Goal: Task Accomplishment & Management: Use online tool/utility

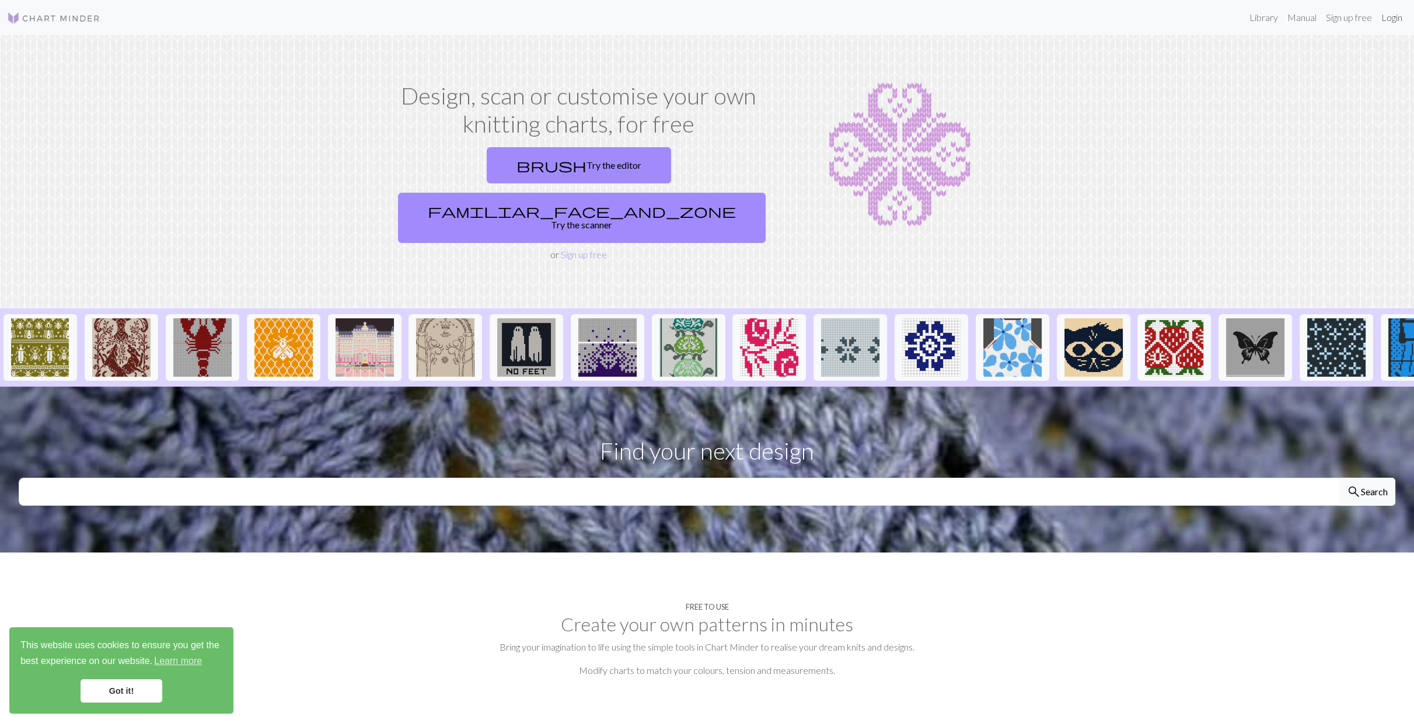
click at [1395, 19] on link "Login" at bounding box center [1392, 17] width 30 height 23
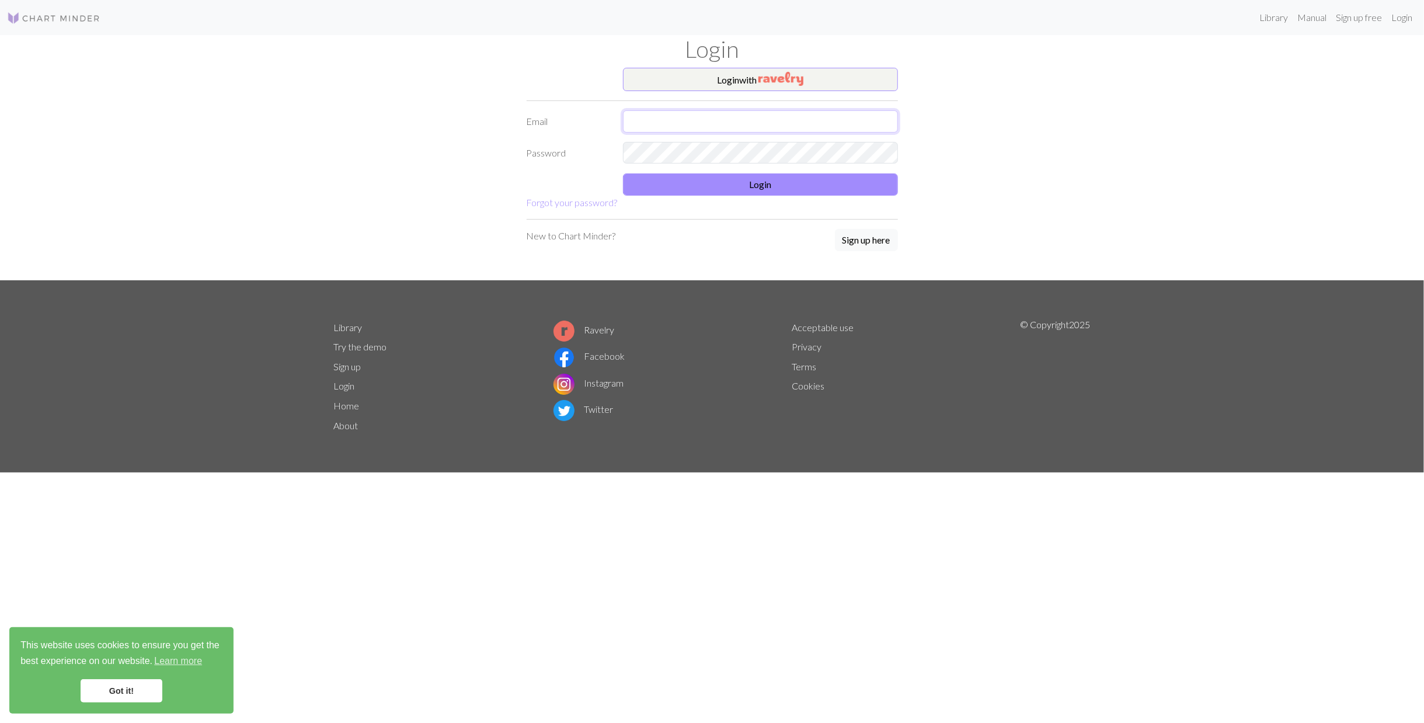
click at [853, 126] on input "text" at bounding box center [760, 121] width 275 height 22
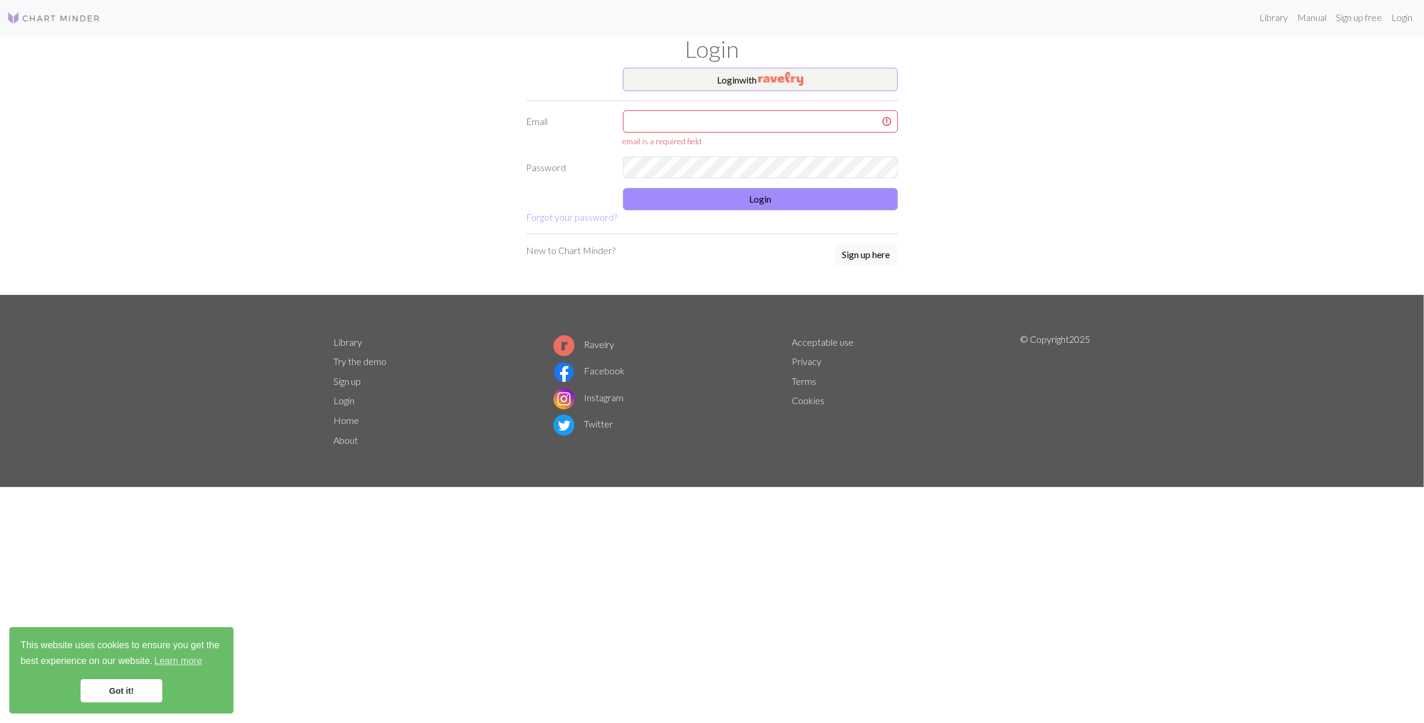
type input "oschneble@gmail.com"
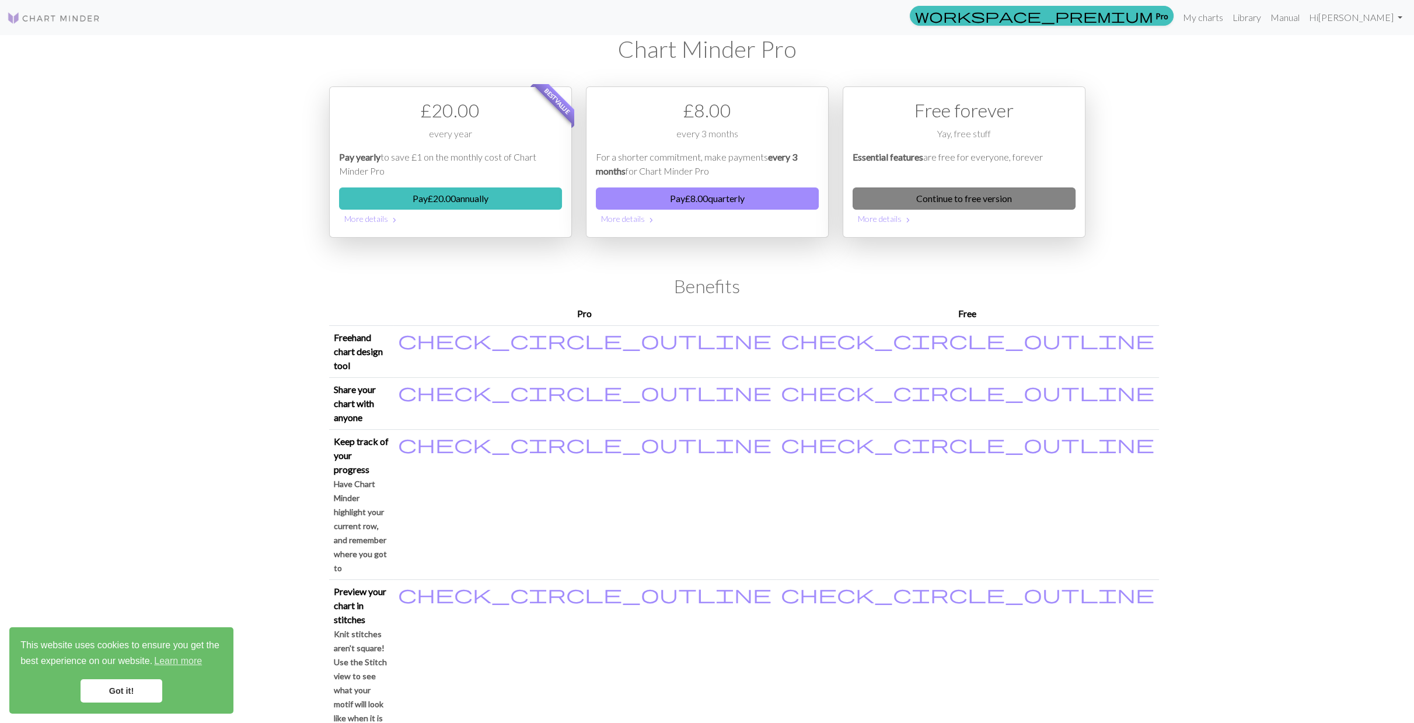
click at [1001, 199] on link "Continue to free version" at bounding box center [964, 198] width 223 height 22
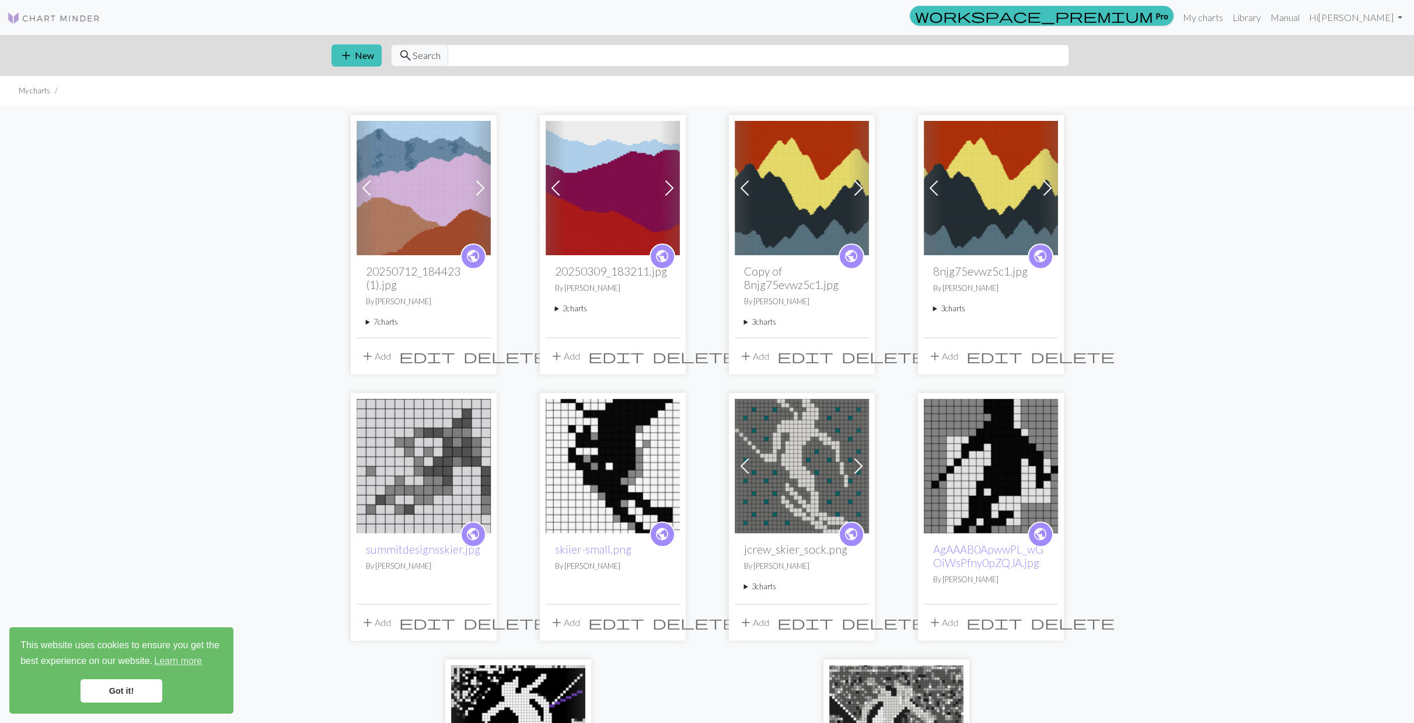
click at [378, 321] on summary "7 charts" at bounding box center [424, 321] width 116 height 11
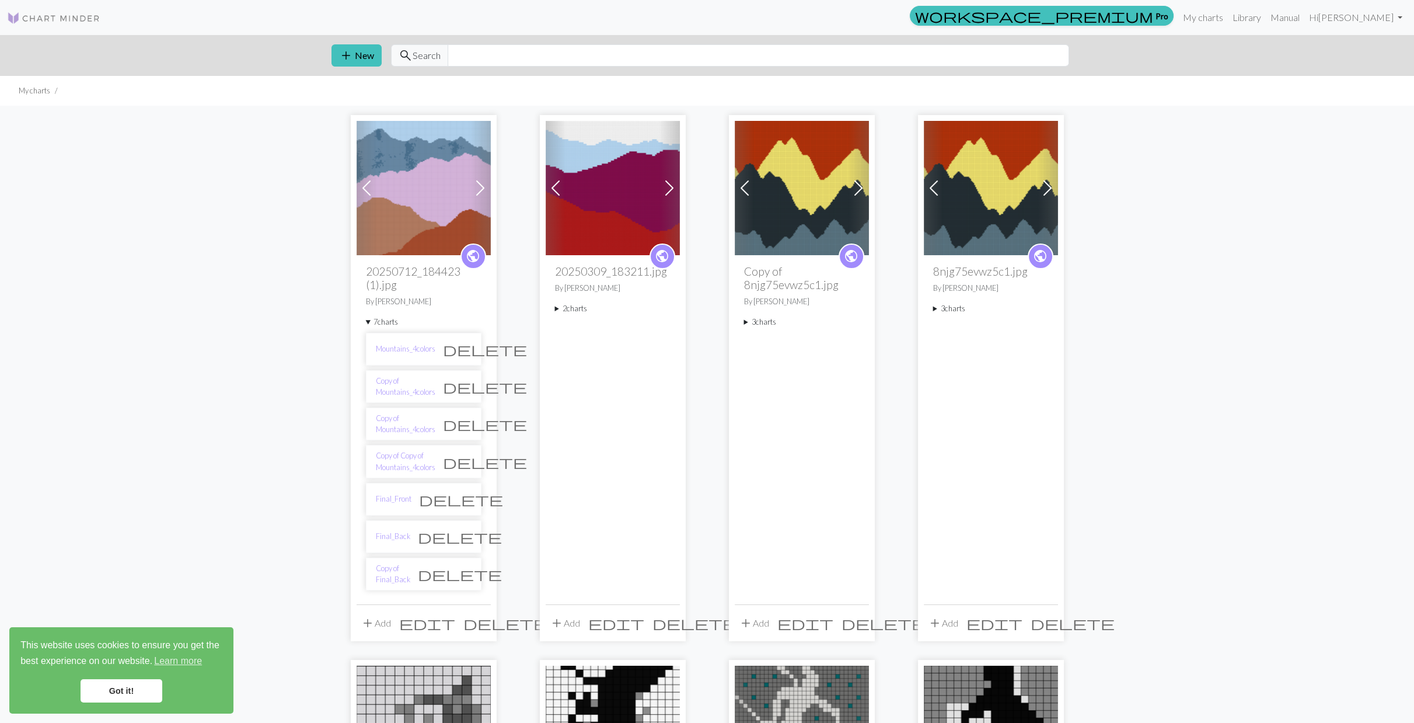
click at [466, 568] on span "delete" at bounding box center [460, 574] width 84 height 16
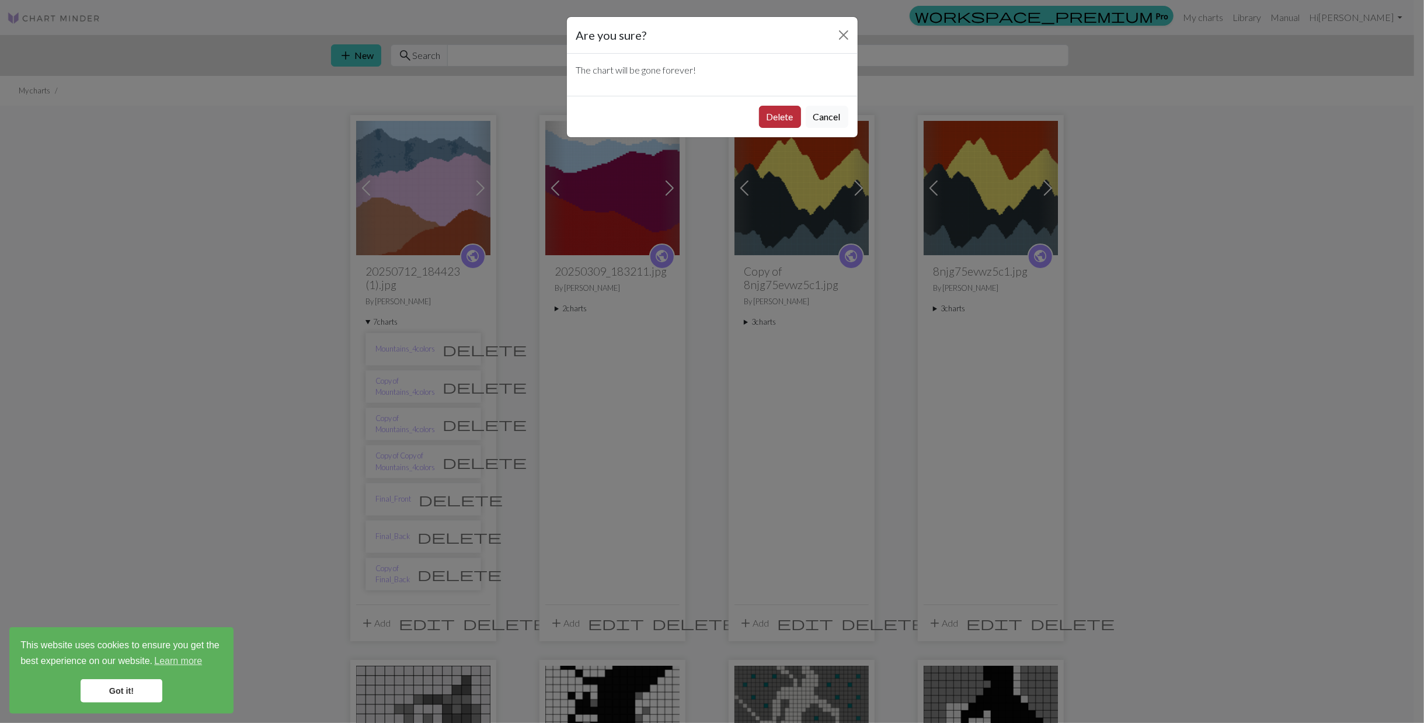
click at [773, 114] on button "Delete" at bounding box center [780, 117] width 42 height 22
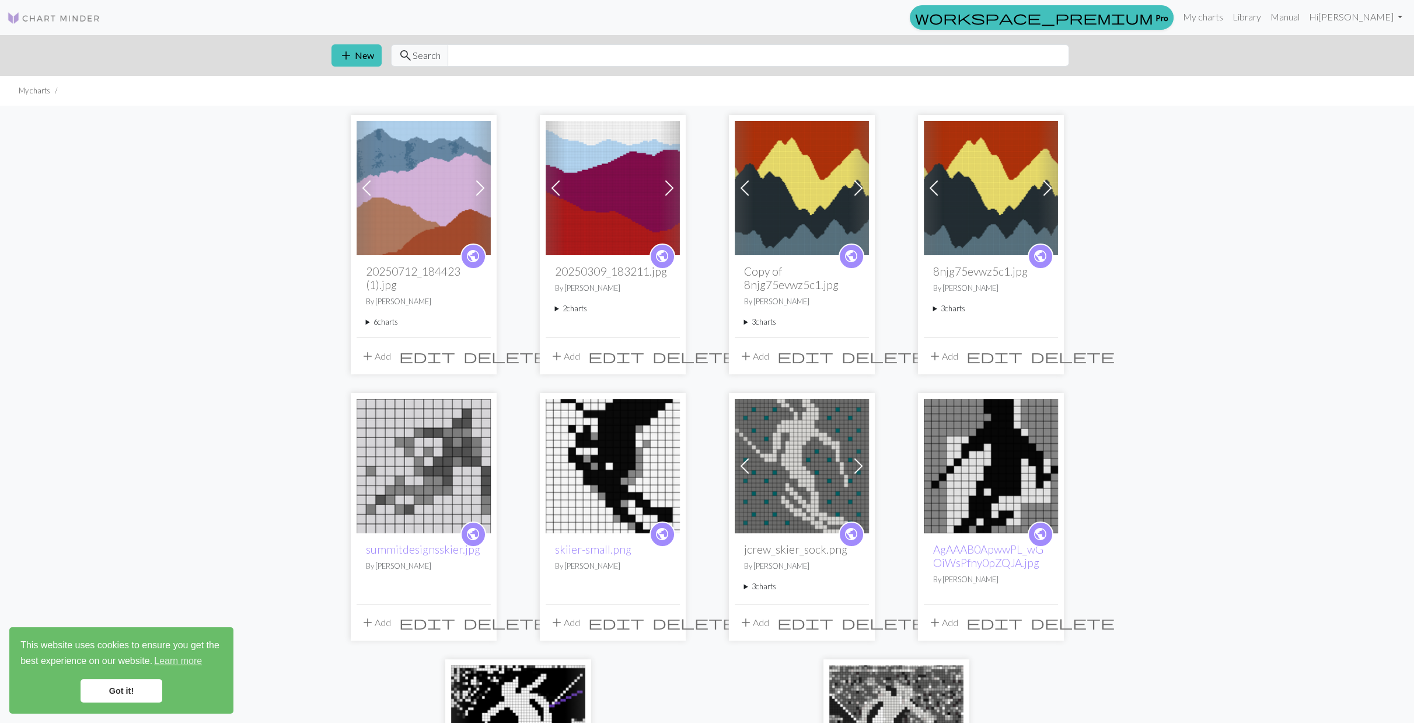
click at [393, 317] on summary "6 charts" at bounding box center [424, 321] width 116 height 11
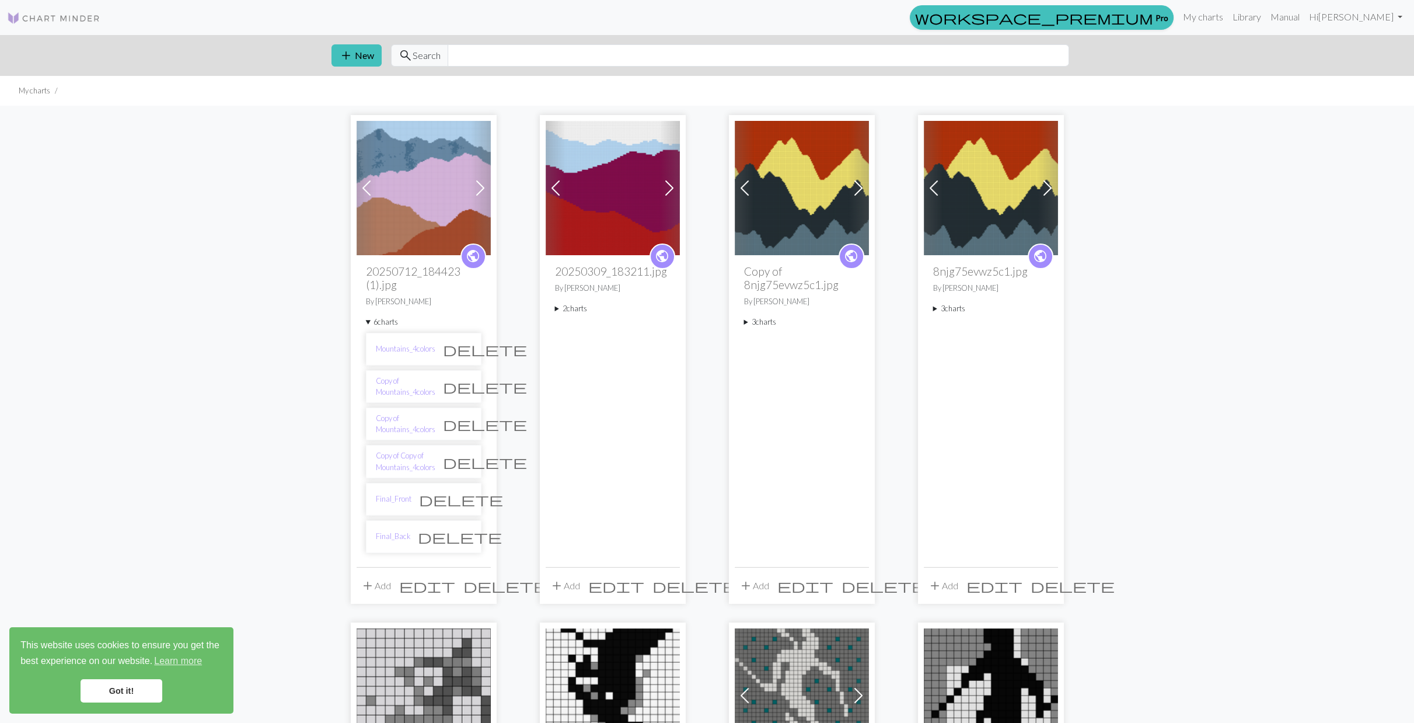
click at [386, 526] on li "Final_Back delete" at bounding box center [424, 536] width 116 height 33
click at [393, 532] on link "Final_Back" at bounding box center [393, 536] width 34 height 11
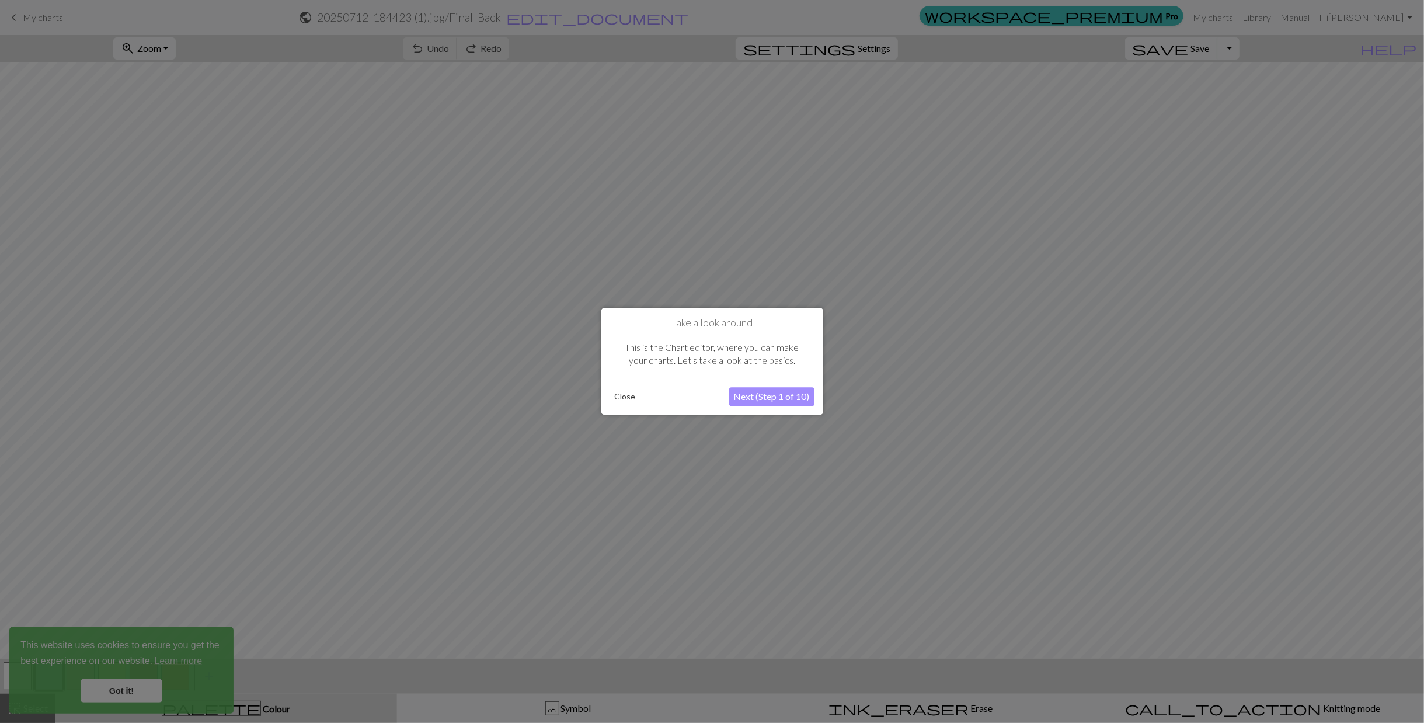
click at [625, 392] on button "Close" at bounding box center [625, 397] width 30 height 18
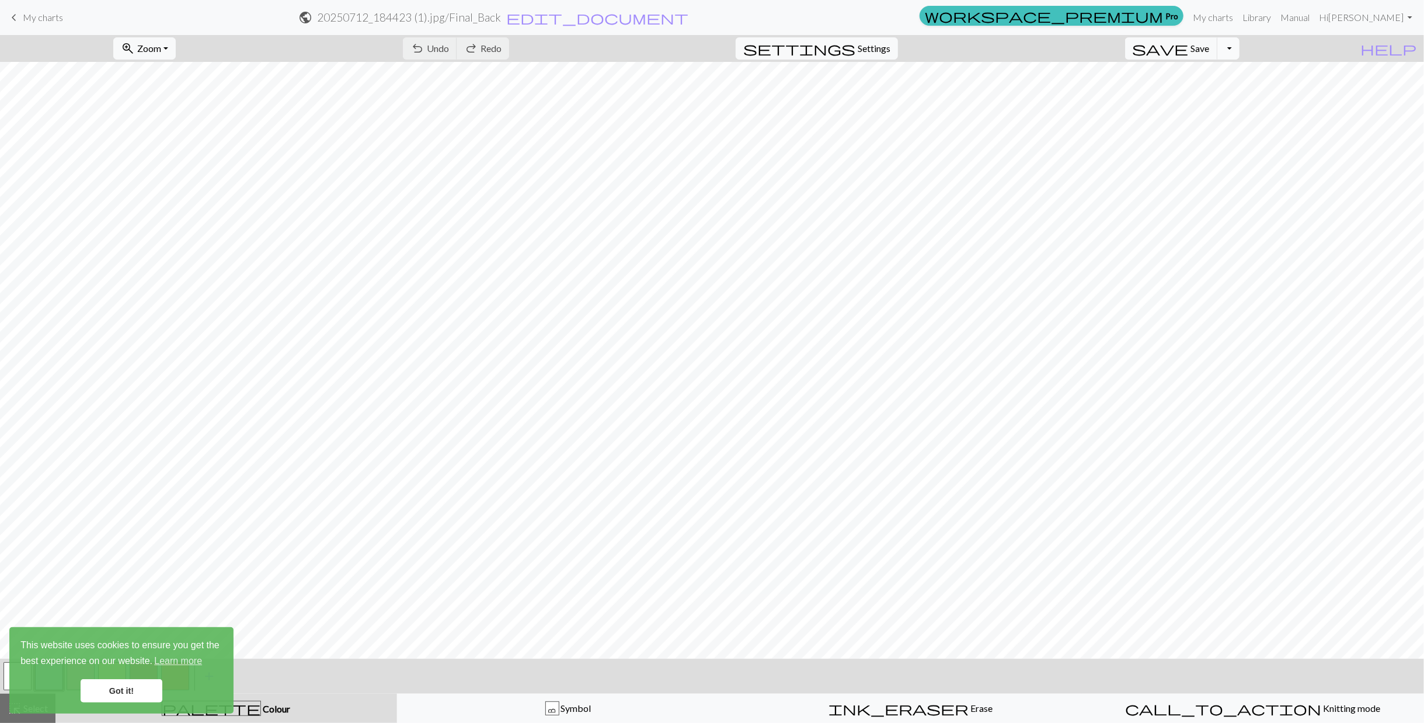
click at [1239, 48] on button "Toggle Dropdown" at bounding box center [1228, 48] width 22 height 22
click at [1069, 91] on span "save_alt" at bounding box center [1062, 92] width 14 height 16
click at [182, 664] on link "Learn more" at bounding box center [177, 661] width 51 height 18
click at [1239, 52] on button "Toggle Dropdown" at bounding box center [1228, 48] width 22 height 22
click at [1212, 85] on button "save_alt Download" at bounding box center [1142, 92] width 193 height 19
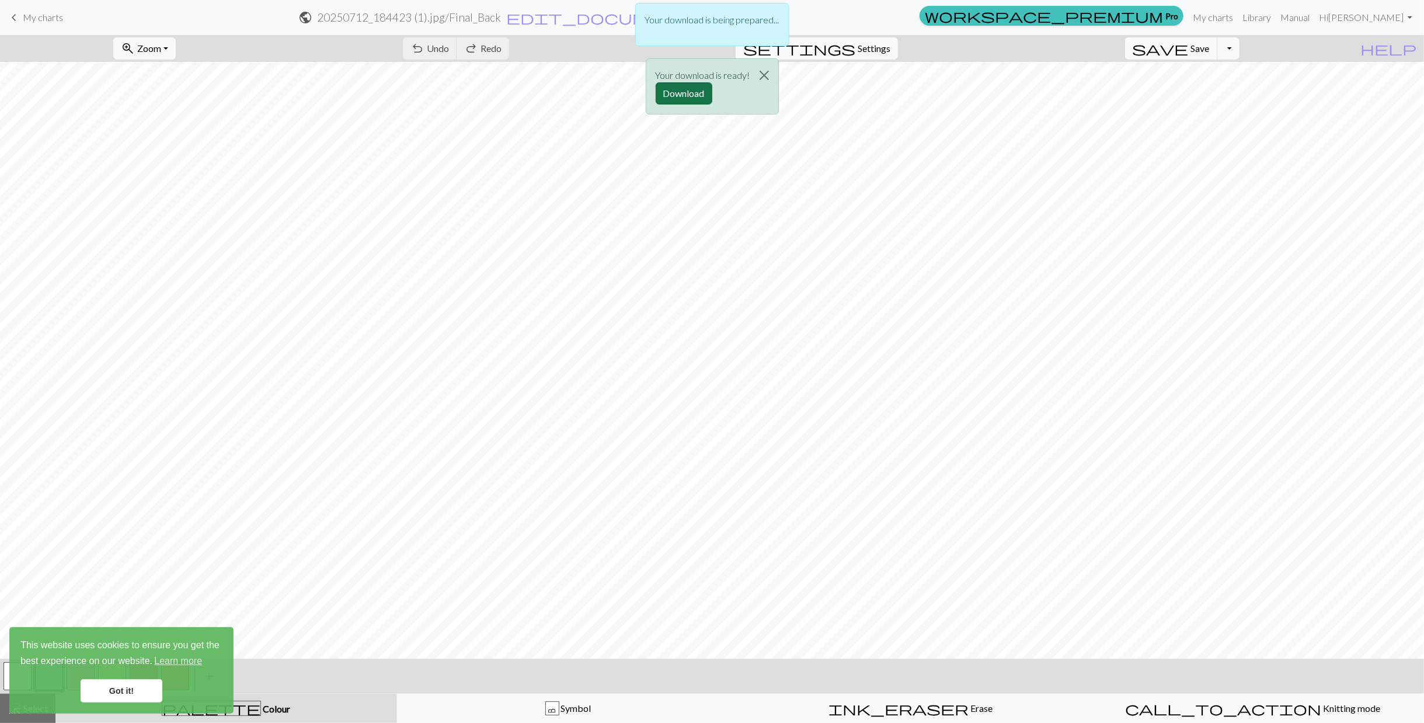
click at [701, 90] on button "Download" at bounding box center [684, 93] width 57 height 22
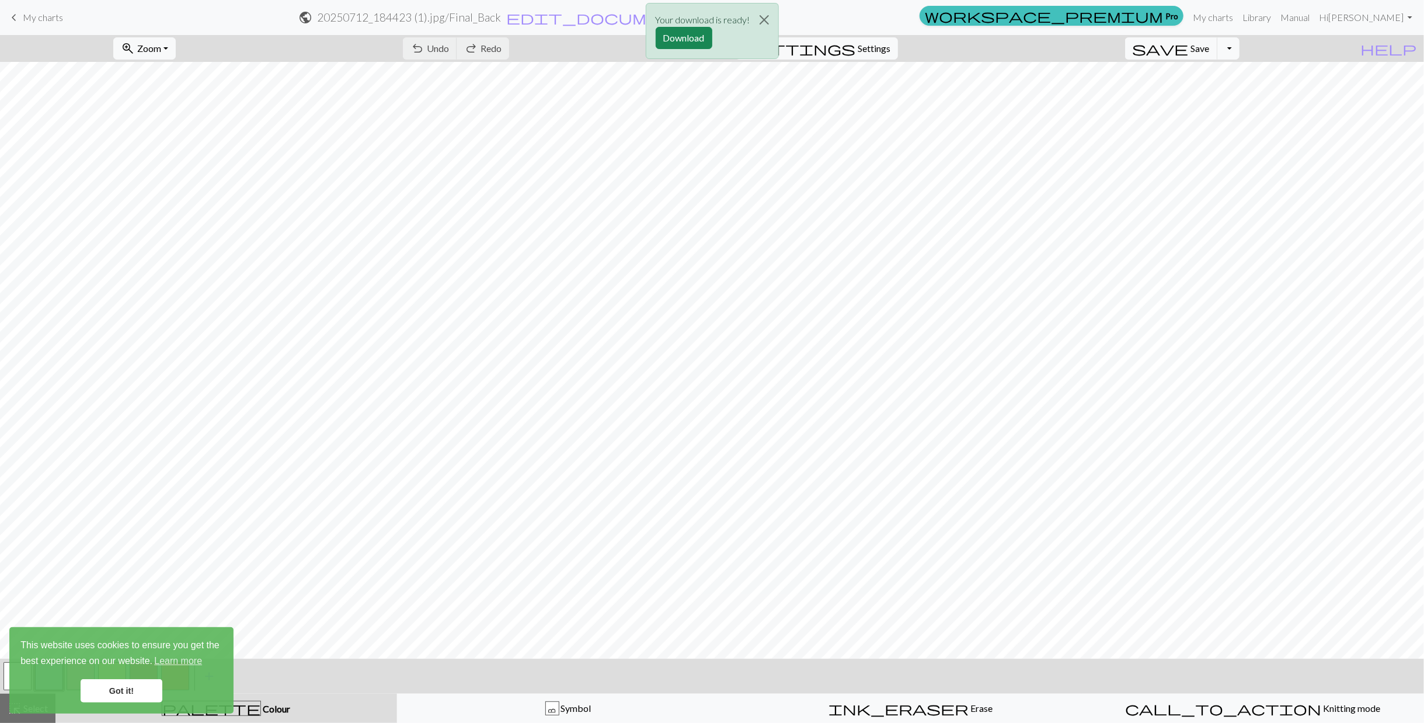
click at [189, 52] on div "Your download is ready! Download" at bounding box center [712, 34] width 1424 height 68
click at [771, 18] on button "Close" at bounding box center [764, 20] width 28 height 33
click at [161, 44] on span "Zoom" at bounding box center [149, 48] width 24 height 11
click at [178, 142] on button "50%" at bounding box center [160, 139] width 92 height 19
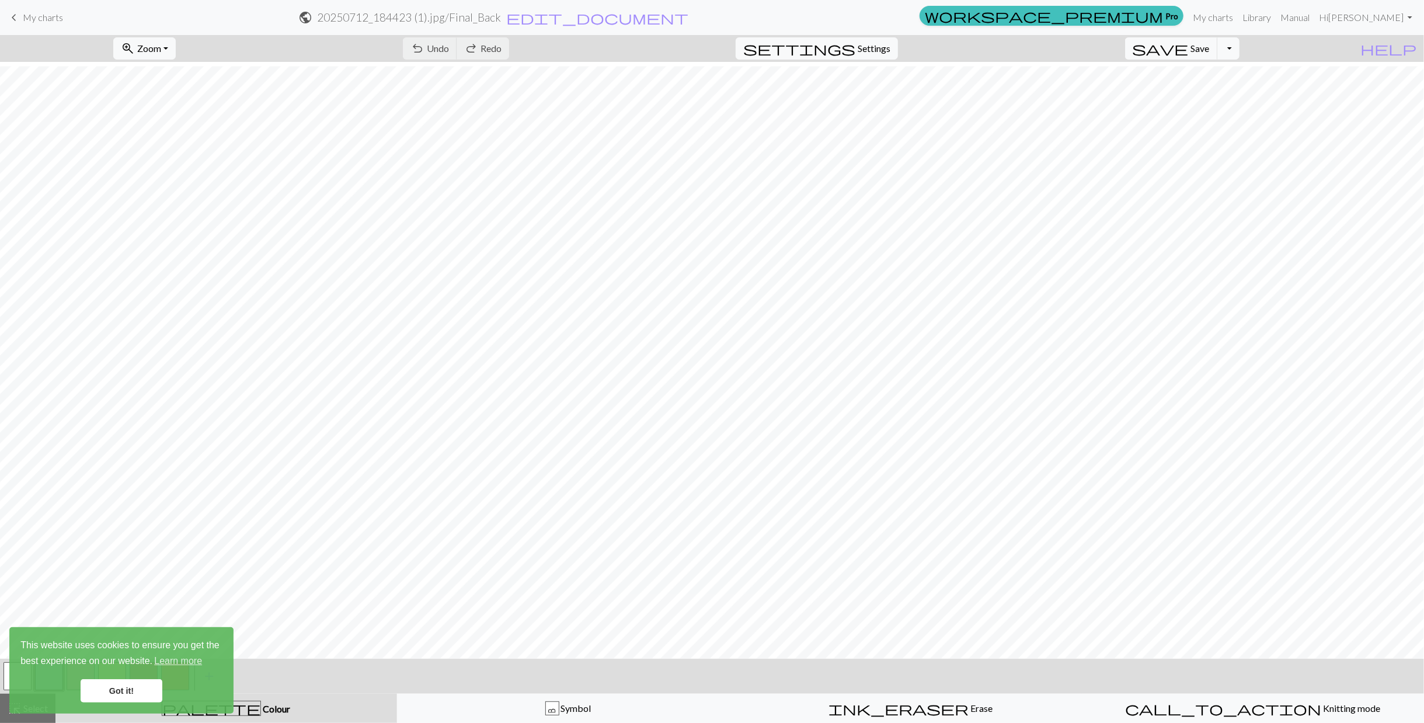
click at [134, 695] on link "Got it!" at bounding box center [122, 690] width 82 height 23
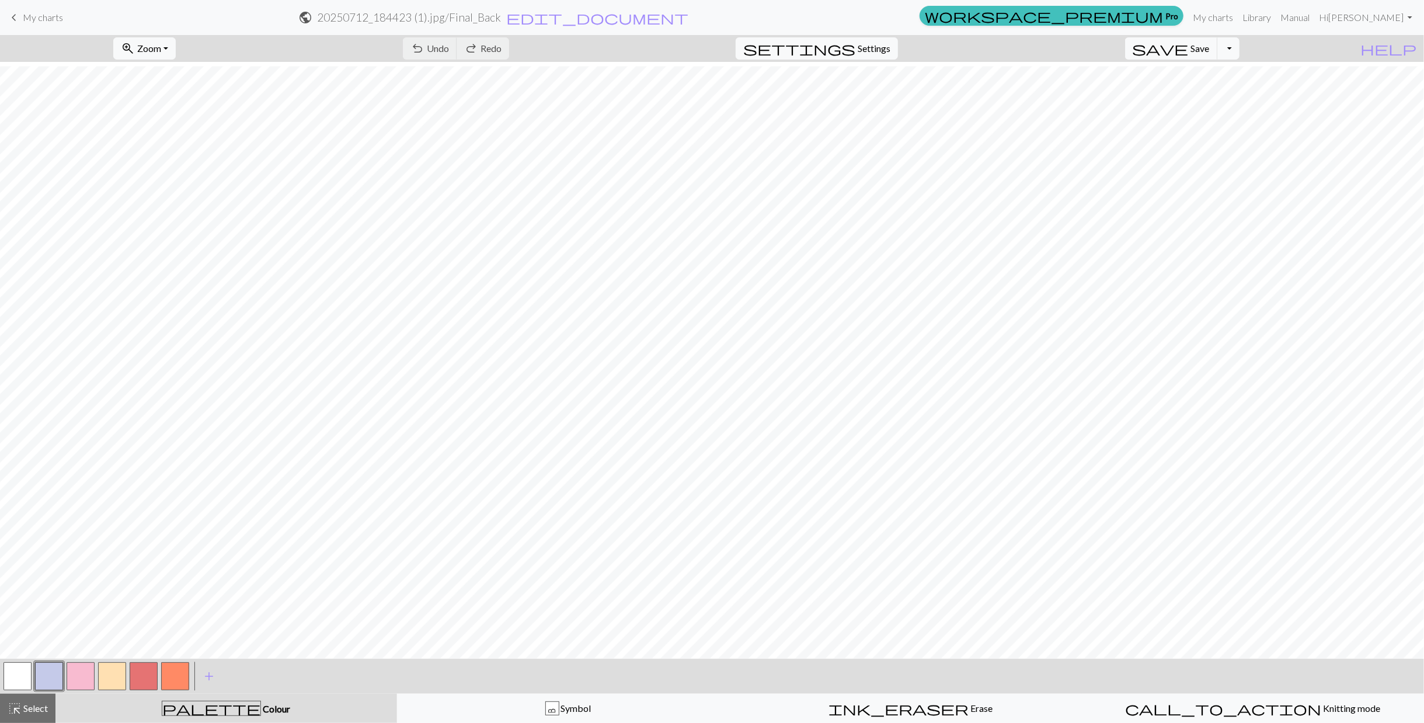
click at [12, 675] on div "This website uses cookies to ensure you get the best experience on our website.…" at bounding box center [121, 670] width 224 height 86
drag, startPoint x: 39, startPoint y: 709, endPoint x: 1209, endPoint y: 0, distance: 1368.5
click at [39, 709] on span "Select" at bounding box center [35, 707] width 26 height 11
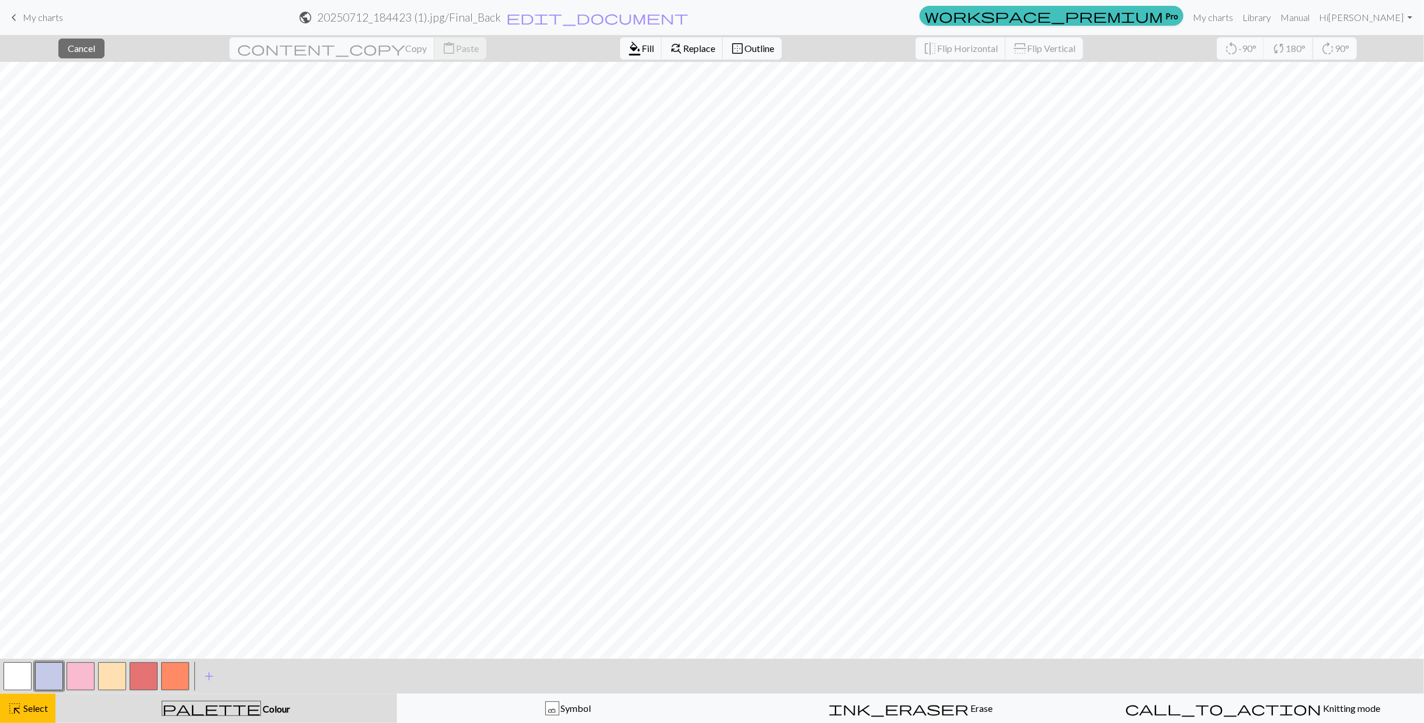
click at [20, 675] on button "button" at bounding box center [18, 676] width 28 height 28
click at [642, 47] on span "Fill" at bounding box center [648, 48] width 12 height 11
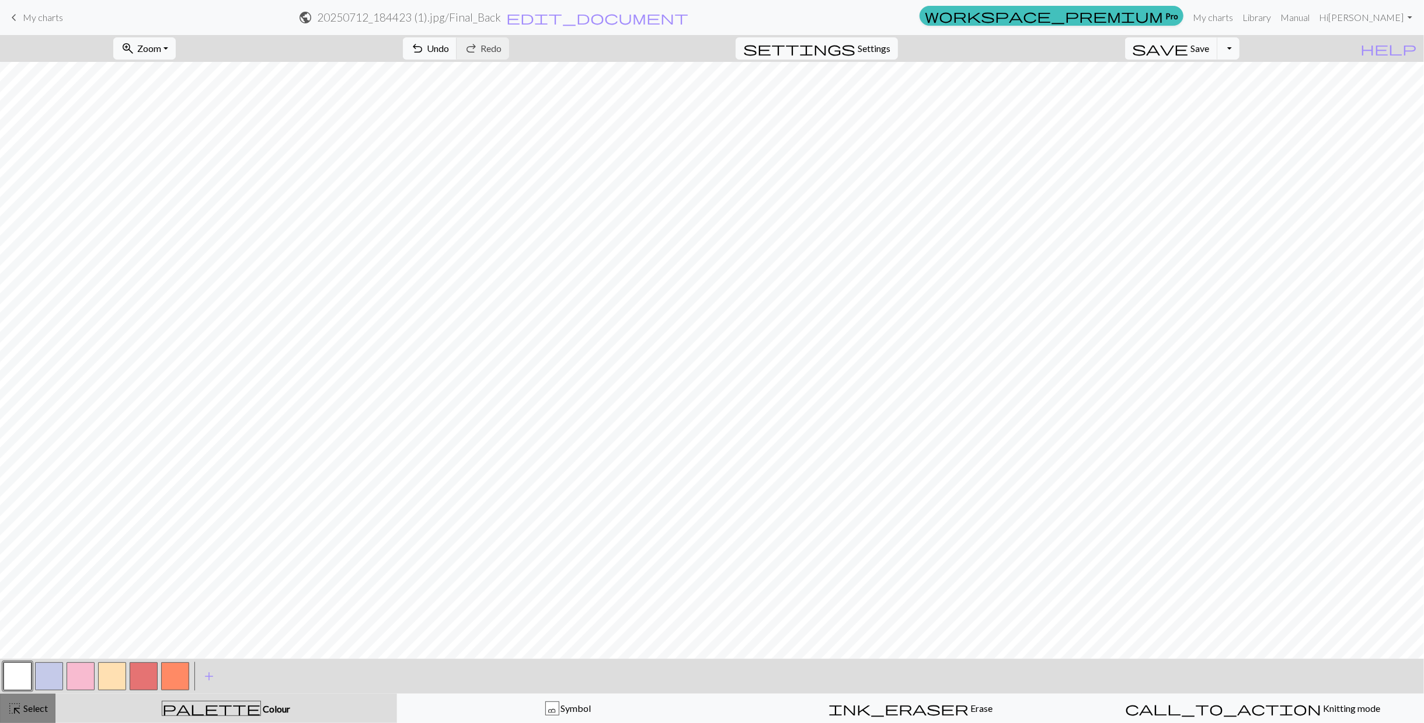
click at [49, 710] on button "highlight_alt Select Select" at bounding box center [27, 707] width 55 height 29
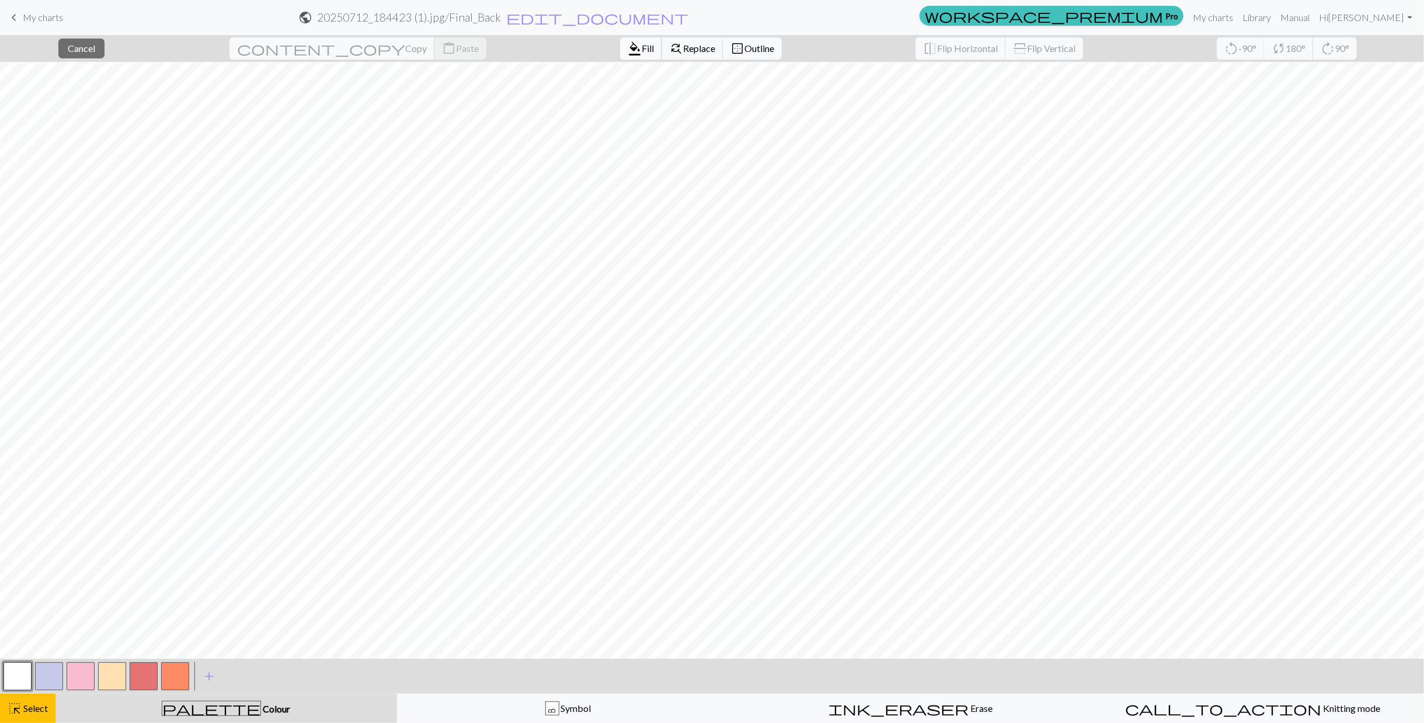
click at [628, 48] on span "format_color_fill" at bounding box center [635, 48] width 14 height 16
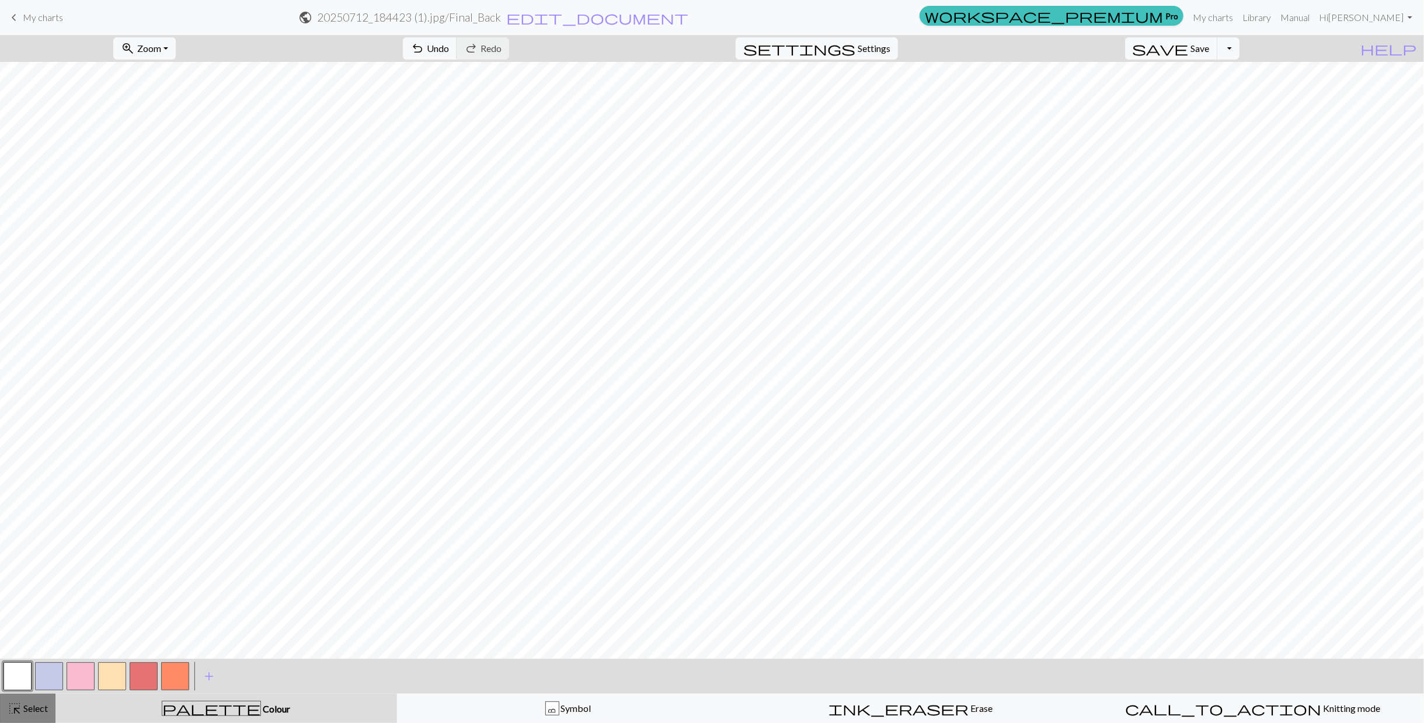
click at [37, 716] on button "highlight_alt Select Select" at bounding box center [27, 707] width 55 height 29
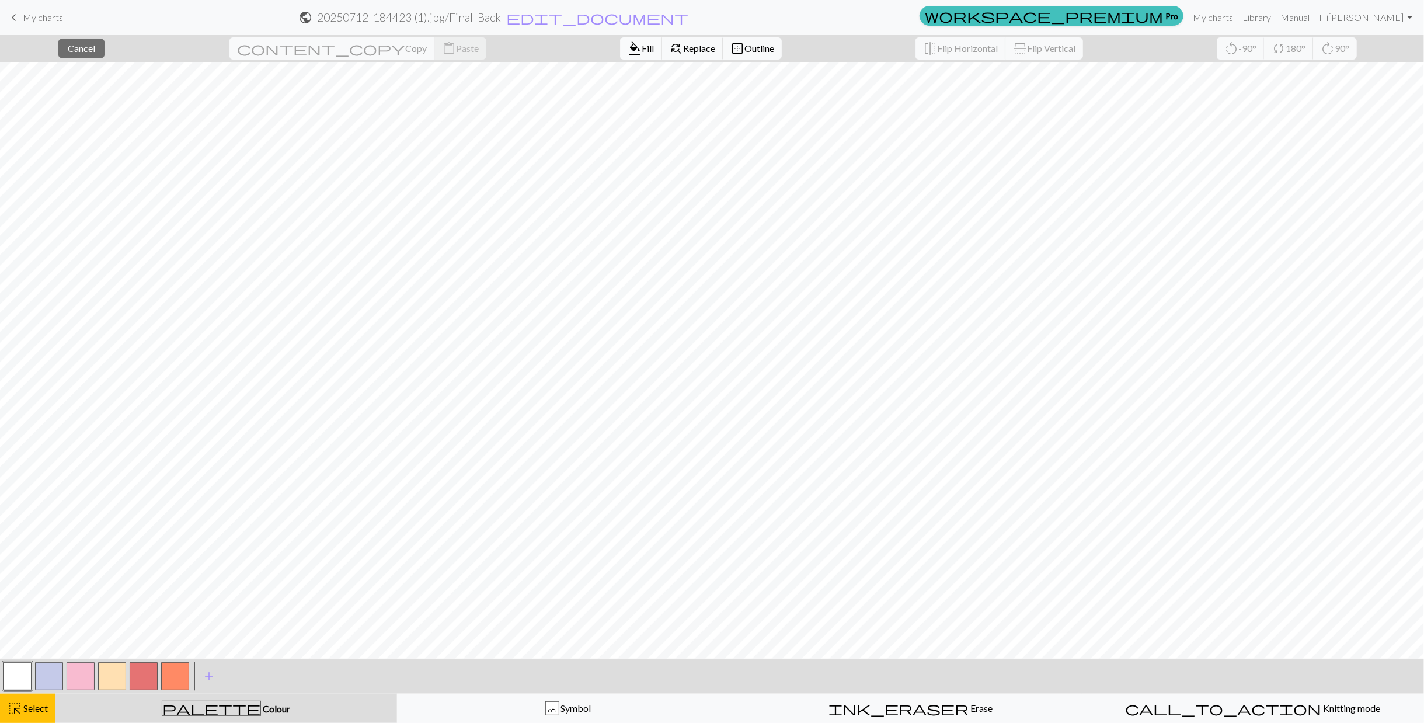
click at [642, 51] on span "Fill" at bounding box center [648, 48] width 12 height 11
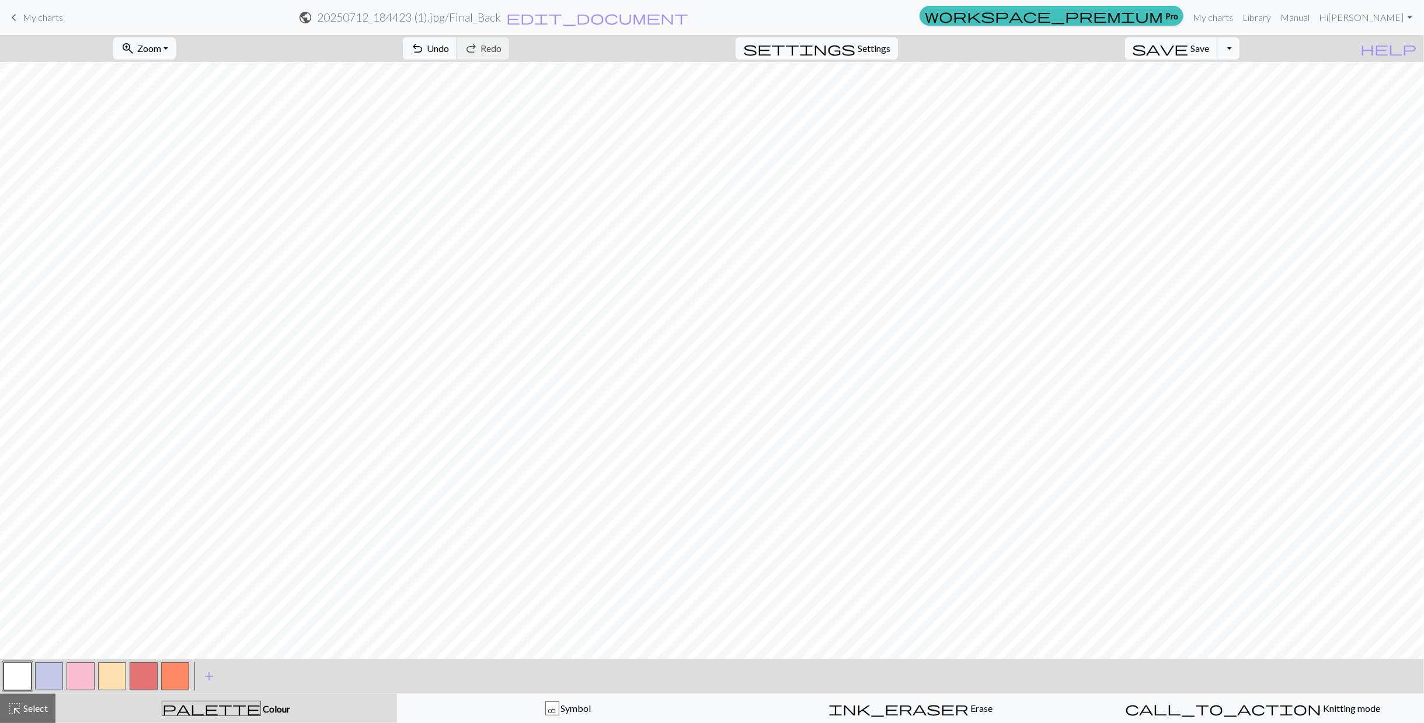
click at [44, 684] on button "button" at bounding box center [49, 676] width 28 height 28
click at [25, 714] on div "highlight_alt Select Select" at bounding box center [28, 708] width 40 height 14
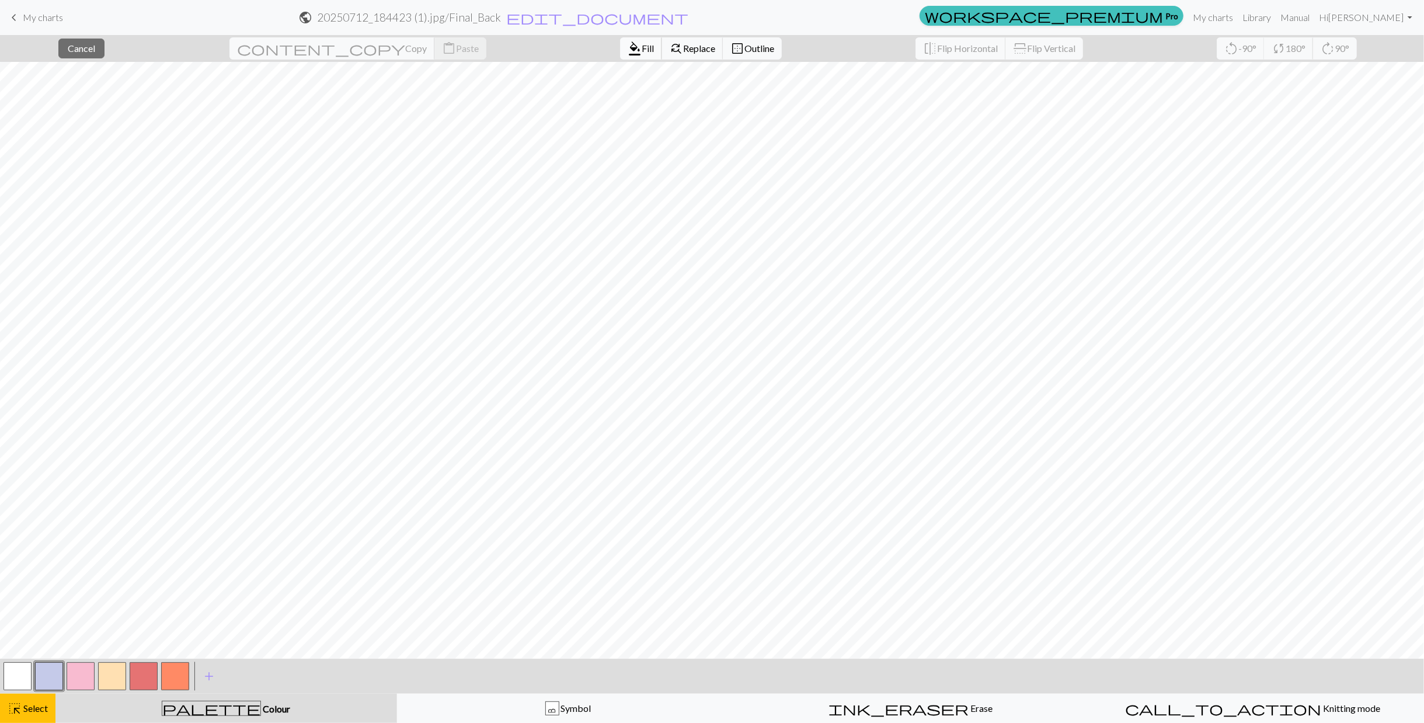
click at [628, 53] on span "format_color_fill" at bounding box center [635, 48] width 14 height 16
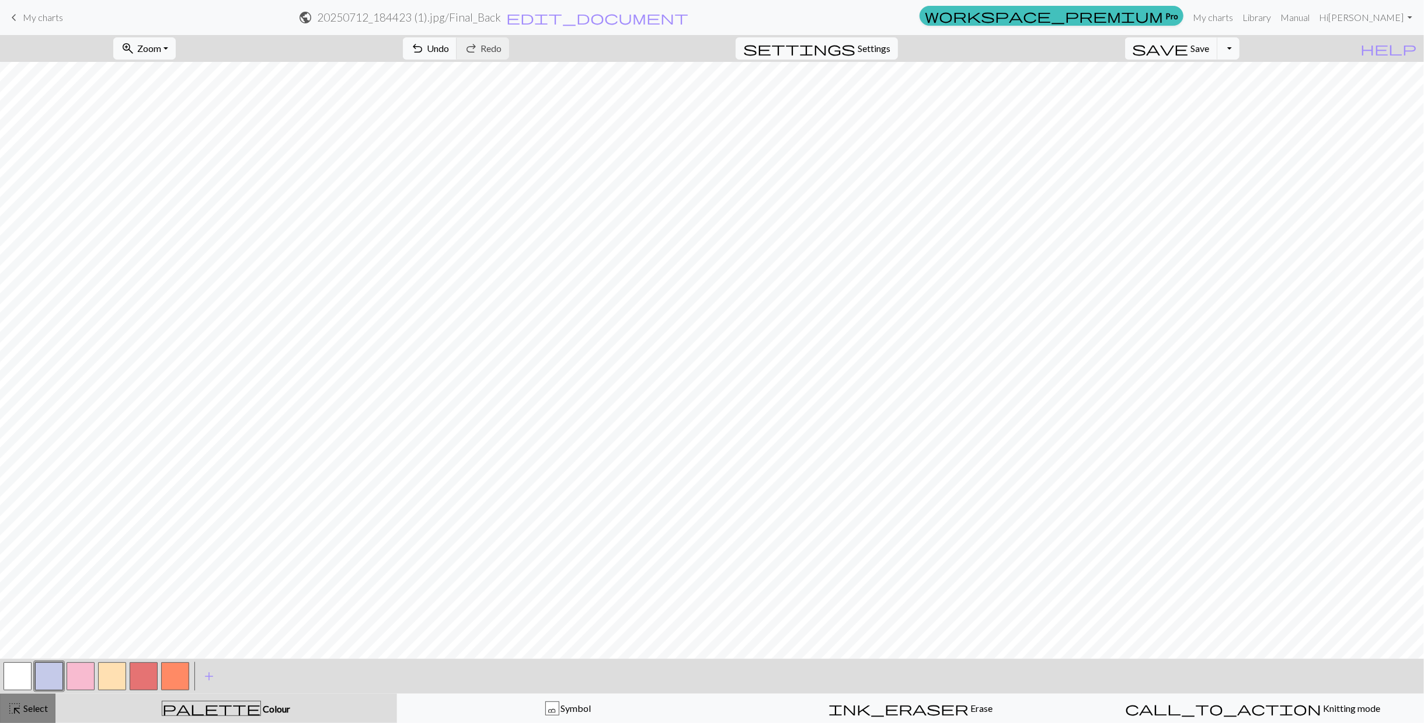
click at [50, 708] on button "highlight_alt Select Select" at bounding box center [27, 707] width 55 height 29
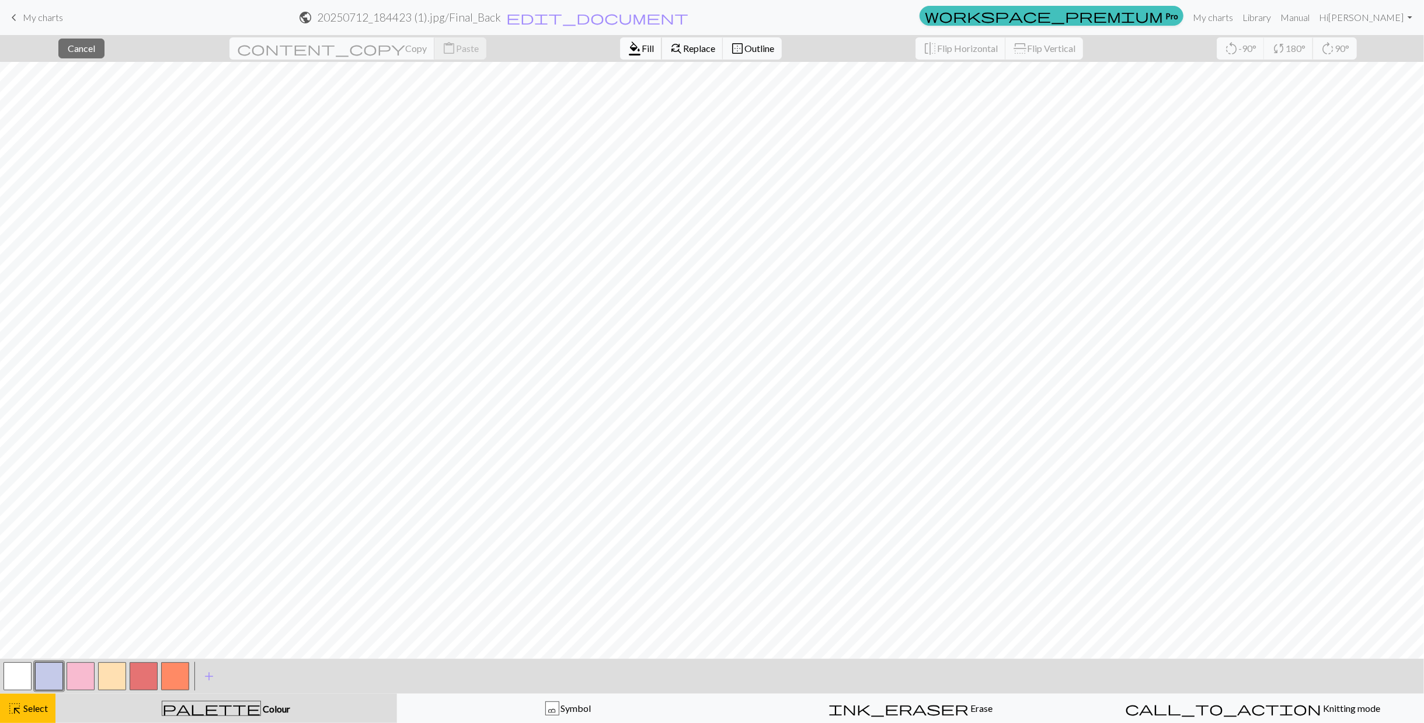
click at [642, 51] on span "Fill" at bounding box center [648, 48] width 12 height 11
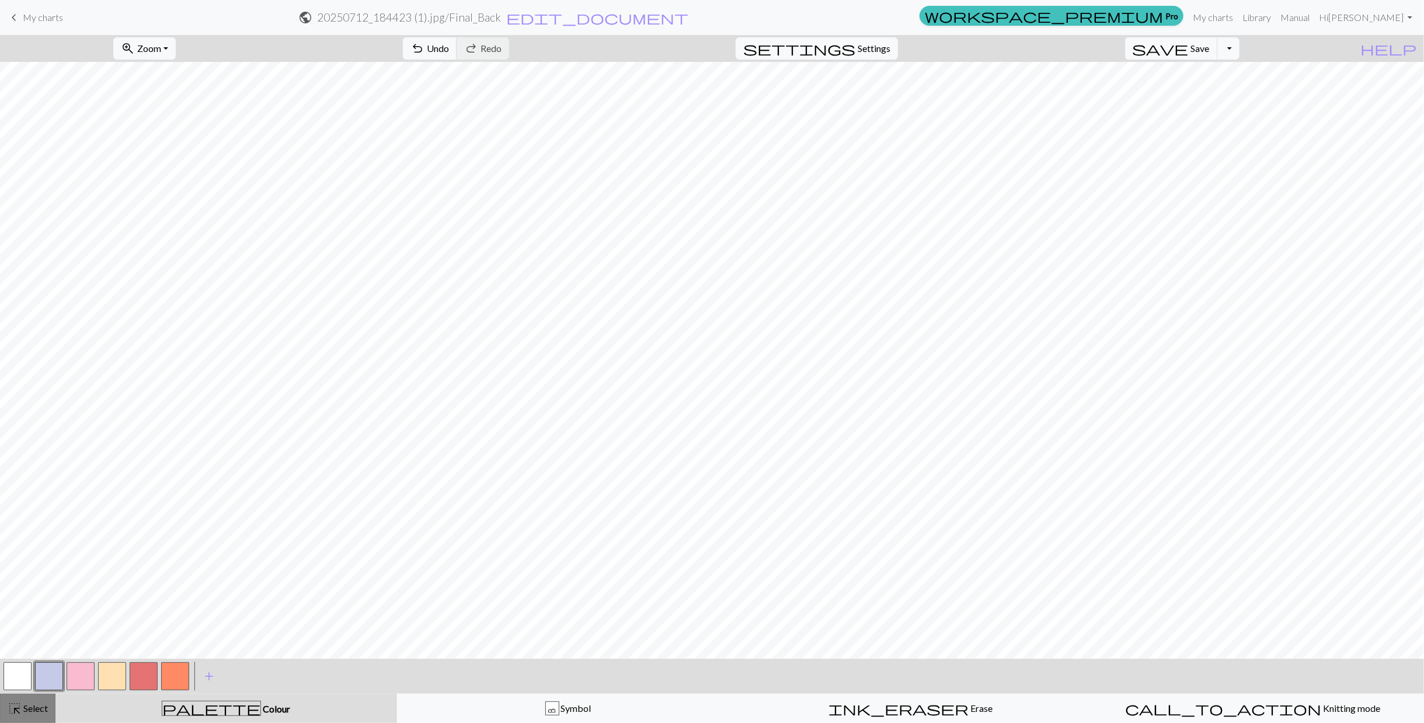
click at [37, 711] on span "Select" at bounding box center [35, 707] width 26 height 11
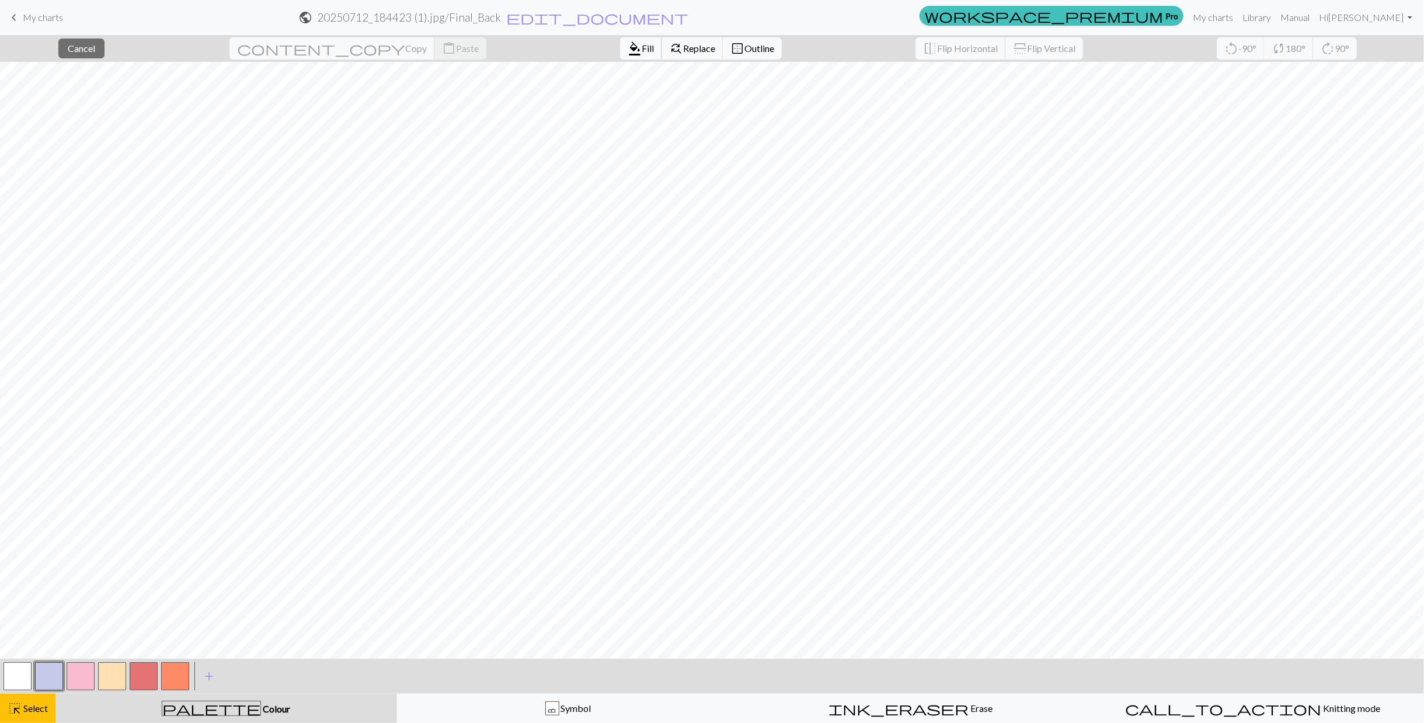
click at [628, 47] on span "format_color_fill" at bounding box center [635, 48] width 14 height 16
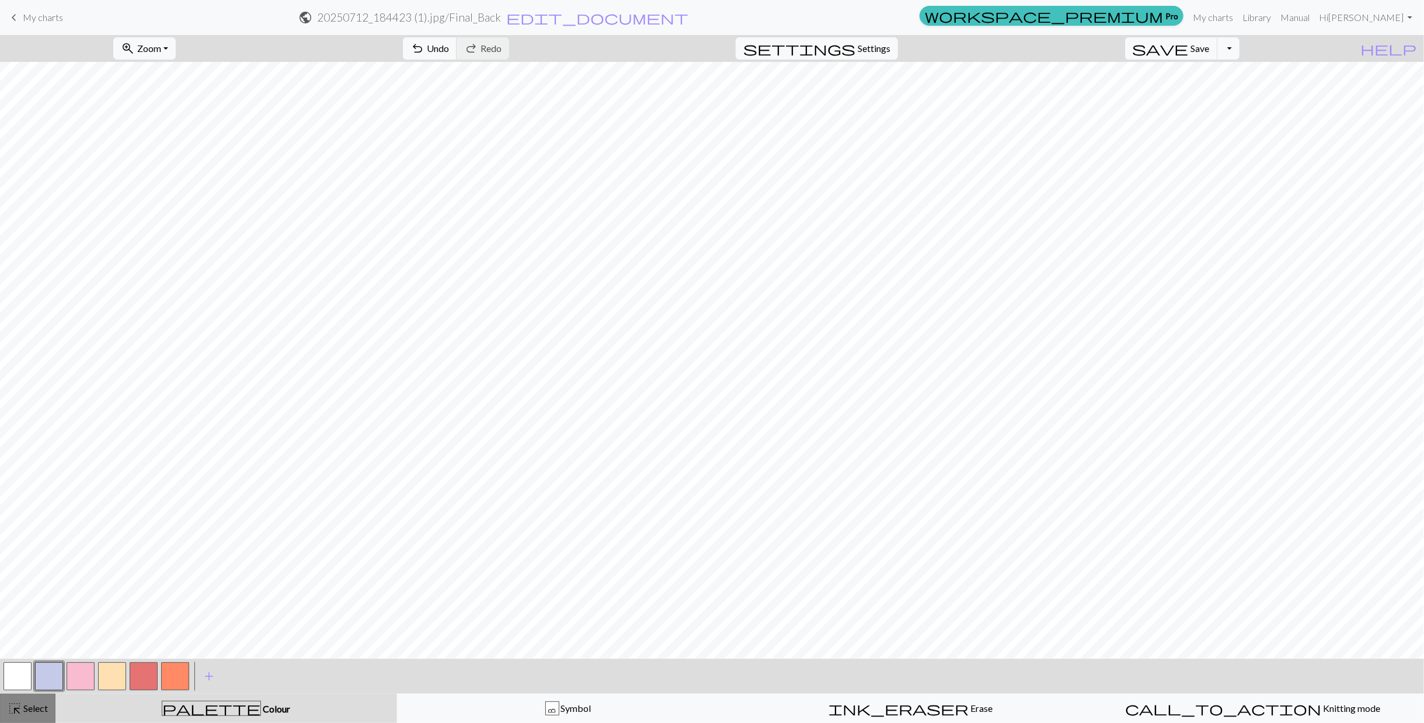
click at [33, 703] on span "Select" at bounding box center [35, 707] width 26 height 11
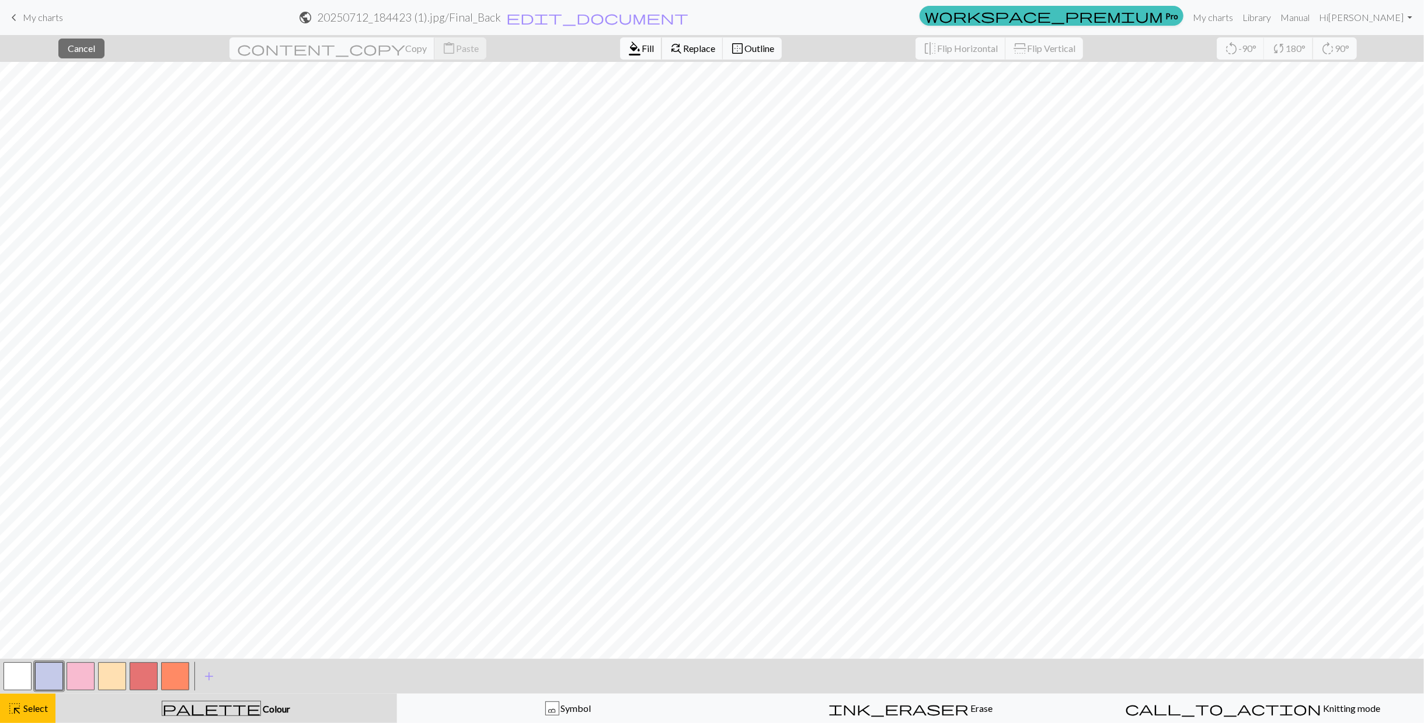
click at [620, 54] on button "format_color_fill Fill" at bounding box center [641, 48] width 42 height 22
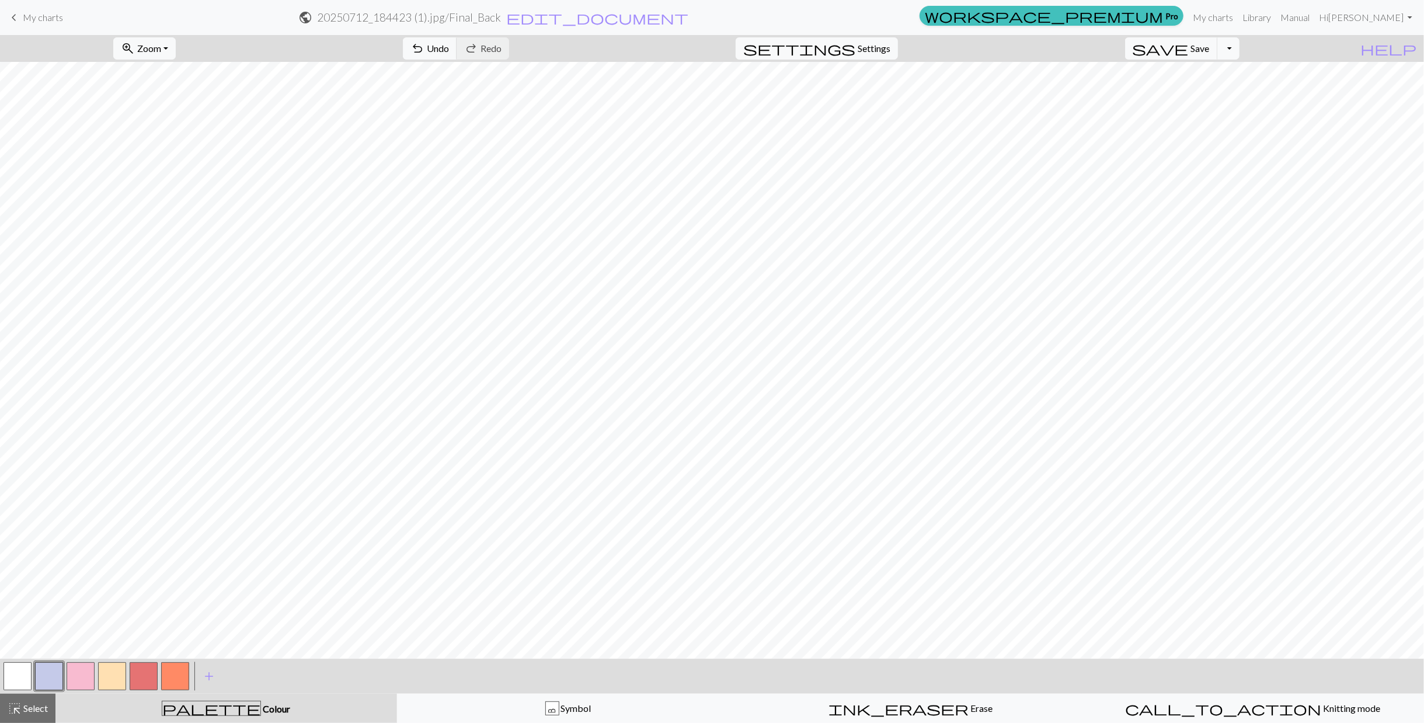
drag, startPoint x: 14, startPoint y: 676, endPoint x: 50, endPoint y: 653, distance: 42.6
click at [21, 670] on button "button" at bounding box center [18, 676] width 28 height 28
click at [41, 705] on span "Select" at bounding box center [35, 707] width 26 height 11
click at [52, 677] on button "button" at bounding box center [49, 676] width 28 height 28
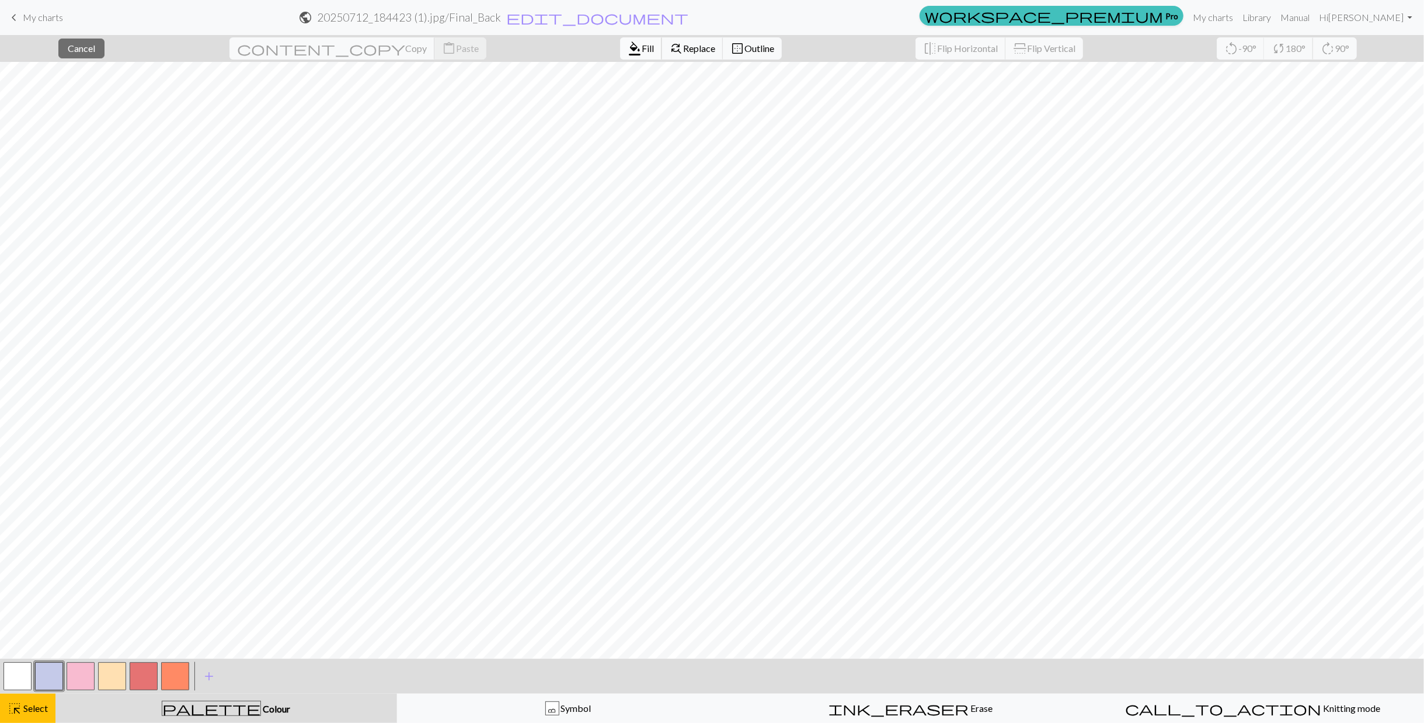
click at [642, 51] on span "Fill" at bounding box center [648, 48] width 12 height 11
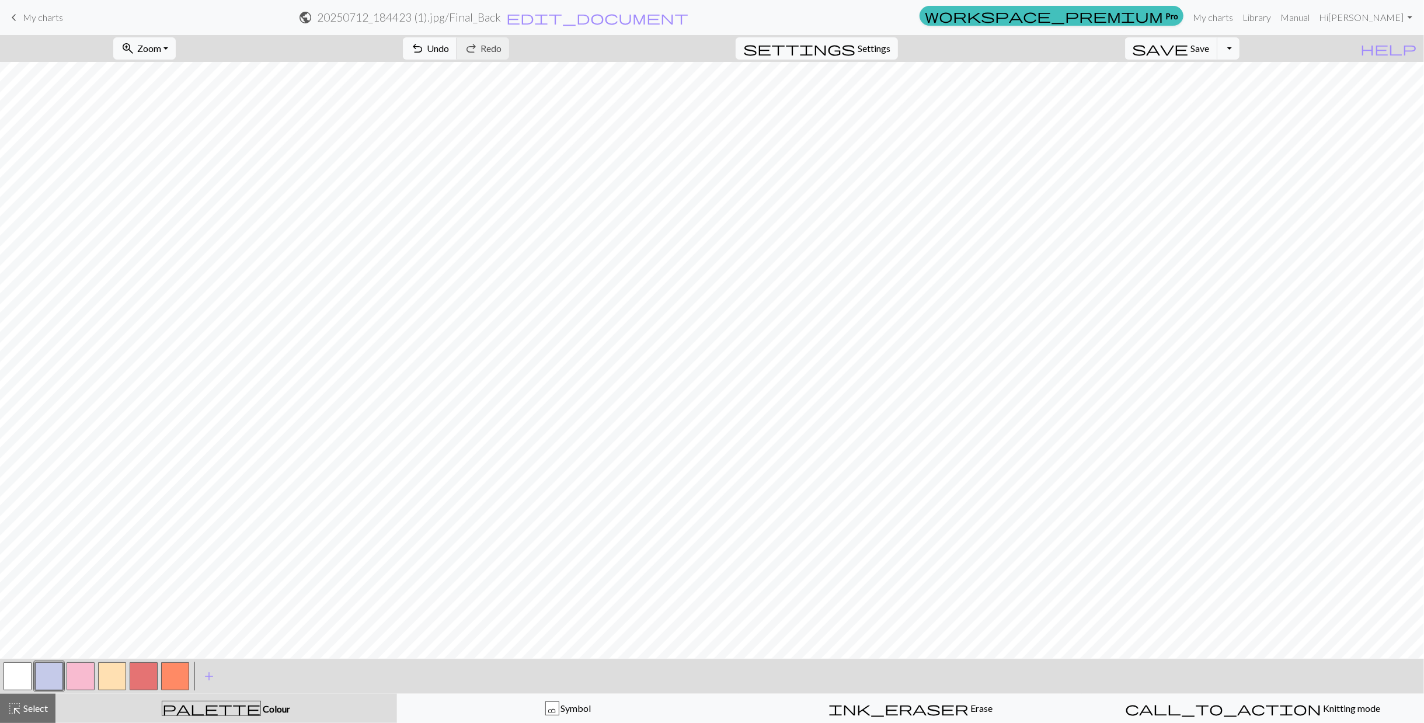
drag, startPoint x: 9, startPoint y: 691, endPoint x: 15, endPoint y: 684, distance: 8.7
click at [15, 684] on div at bounding box center [18, 676] width 32 height 32
click at [18, 680] on button "button" at bounding box center [18, 676] width 28 height 28
click at [37, 703] on span "Select" at bounding box center [35, 707] width 26 height 11
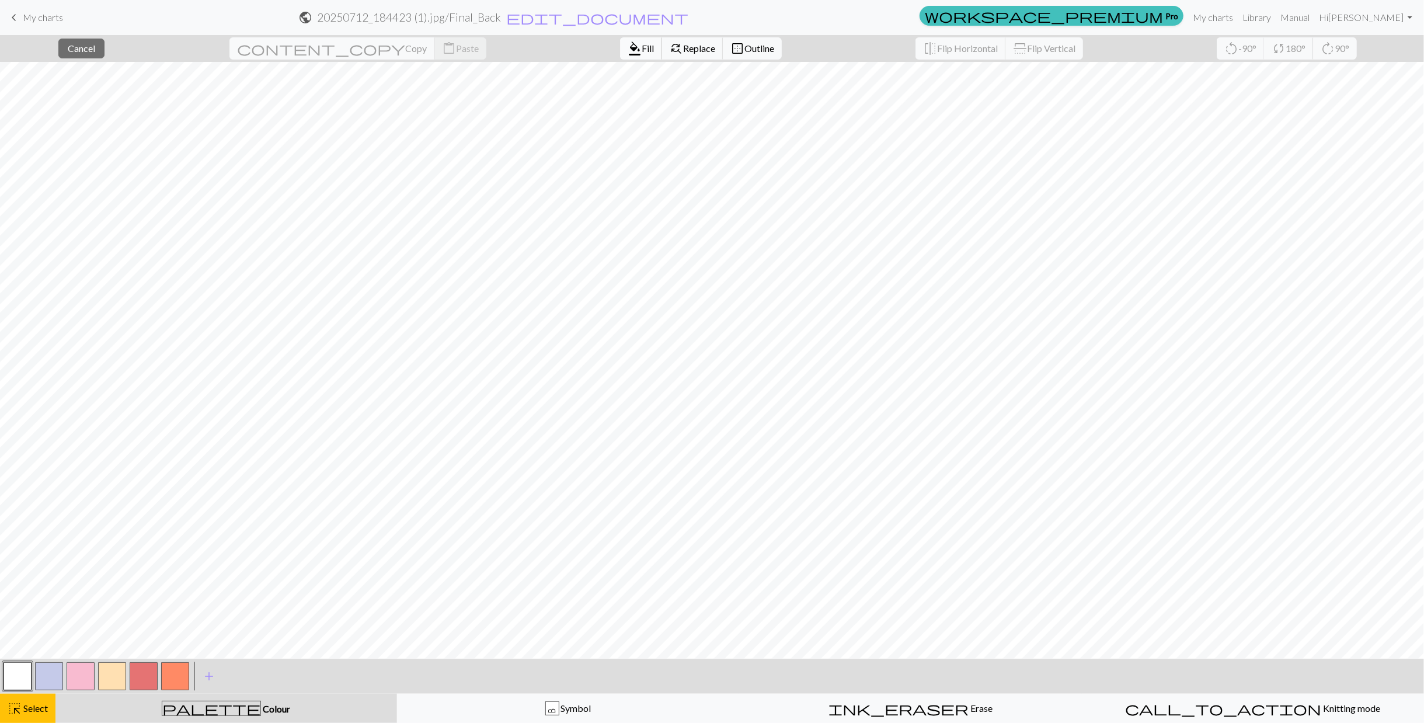
click at [642, 50] on span "Fill" at bounding box center [648, 48] width 12 height 11
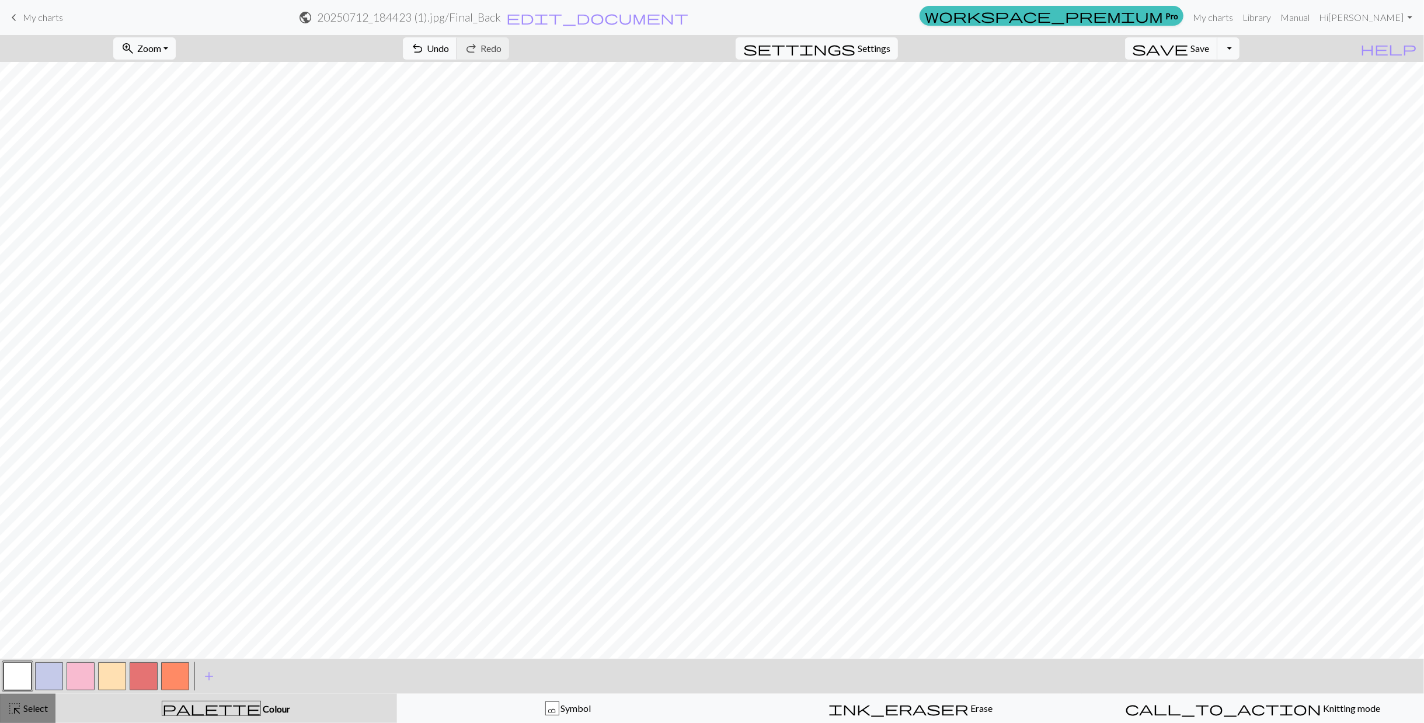
click at [30, 712] on span "Select" at bounding box center [35, 707] width 26 height 11
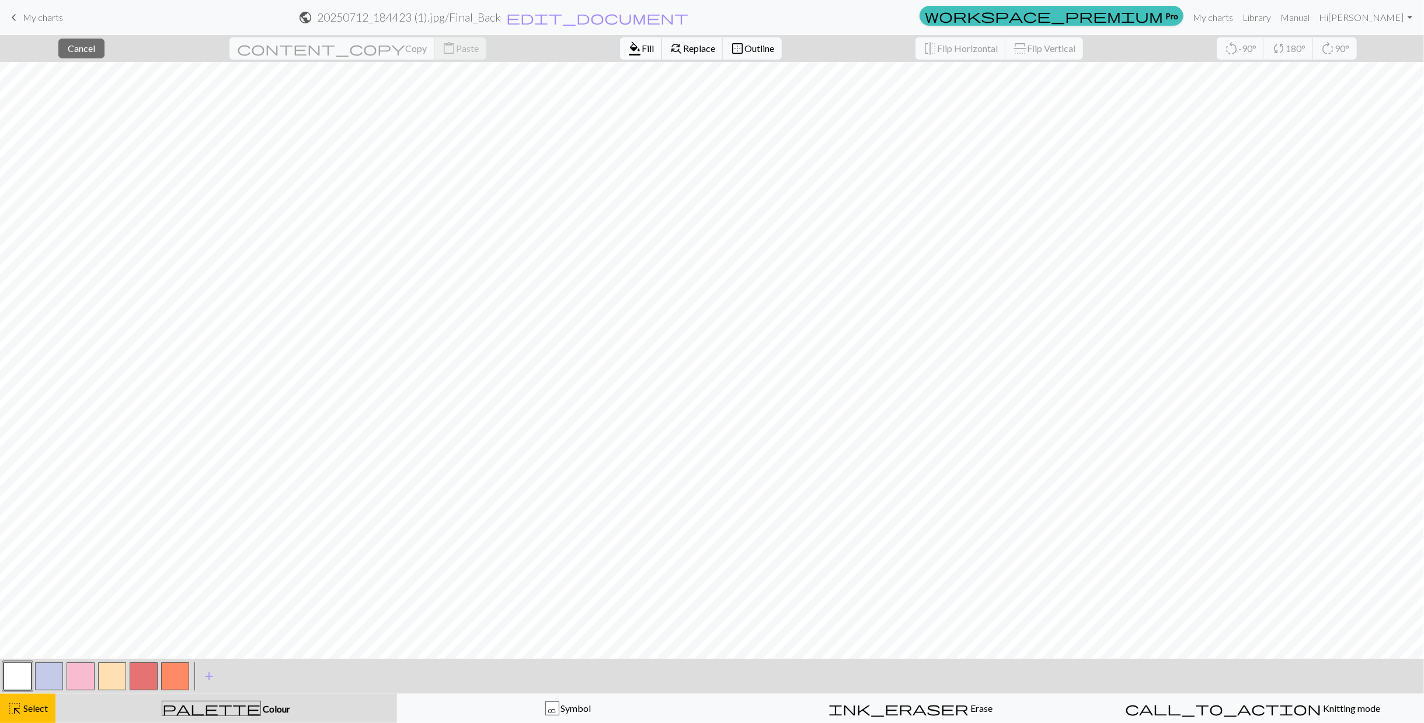
click at [628, 52] on span "format_color_fill" at bounding box center [635, 48] width 14 height 16
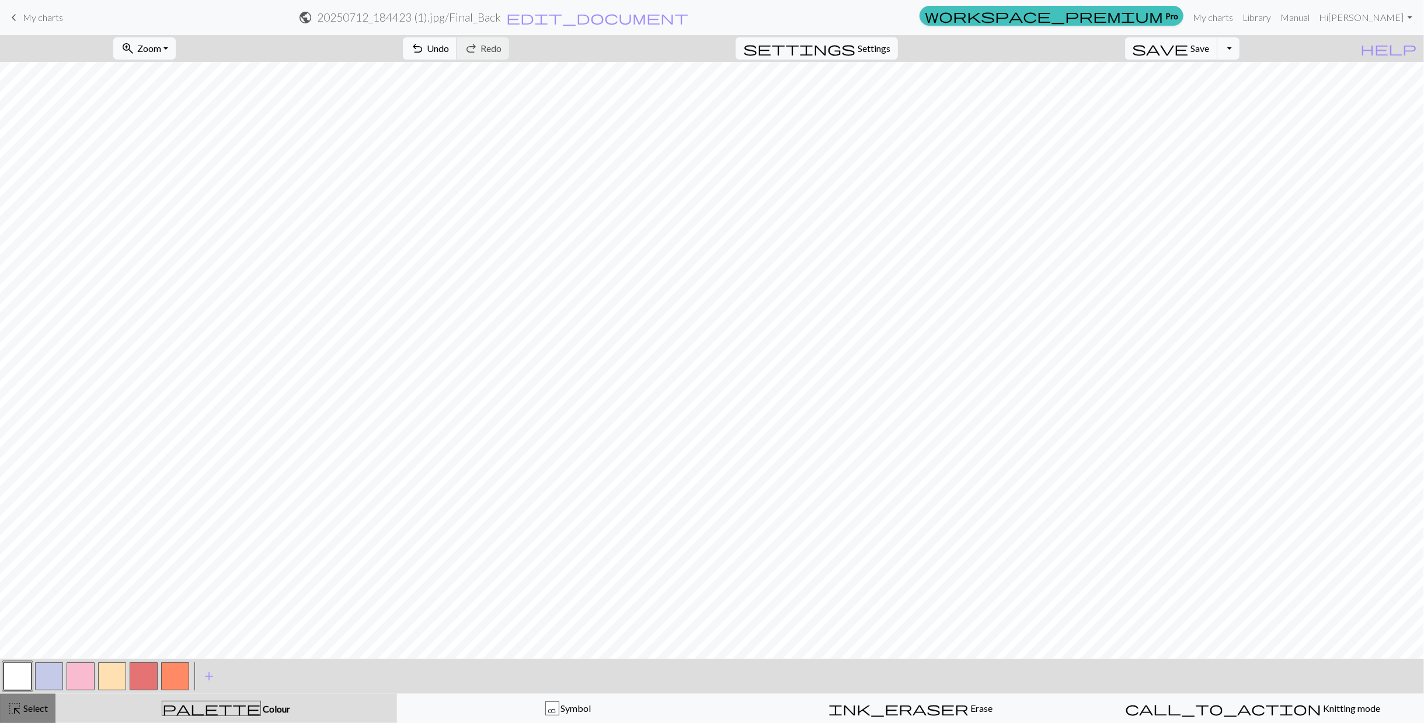
click at [36, 705] on span "Select" at bounding box center [35, 707] width 26 height 11
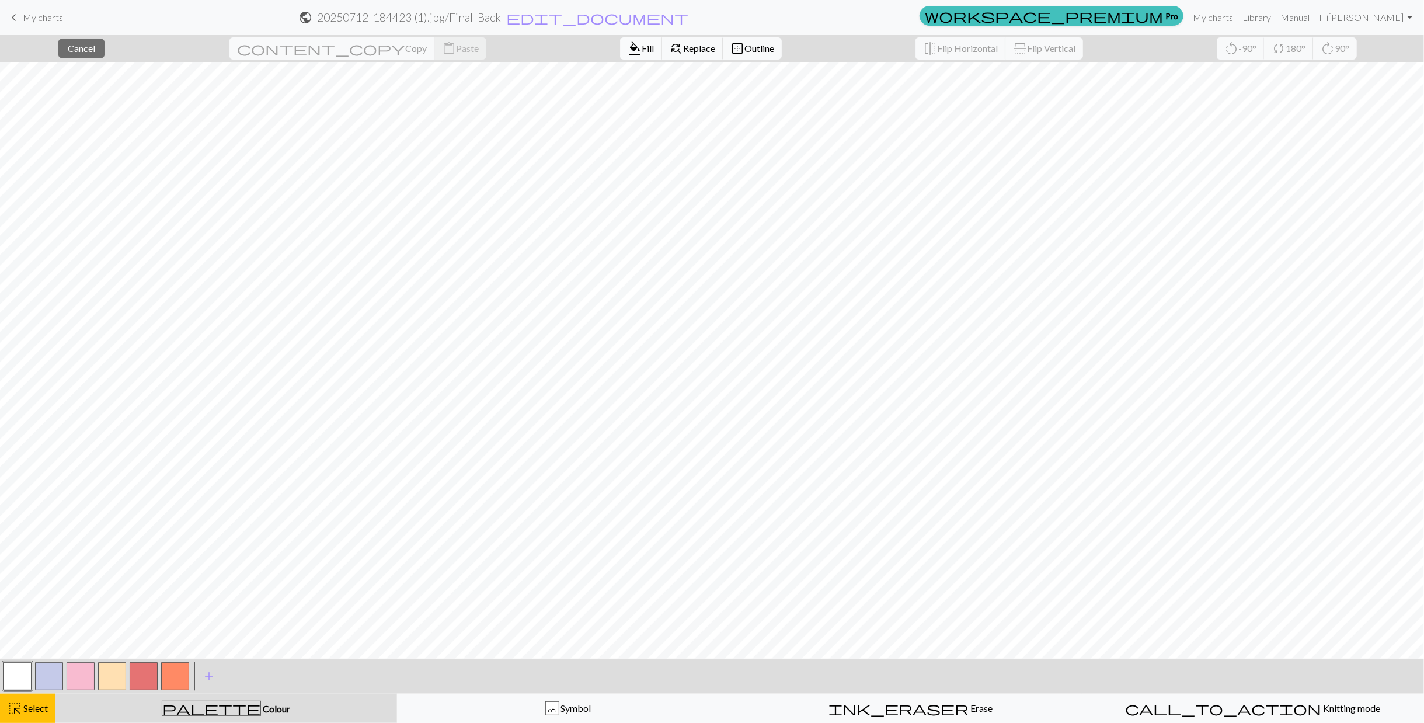
click at [642, 51] on span "Fill" at bounding box center [648, 48] width 12 height 11
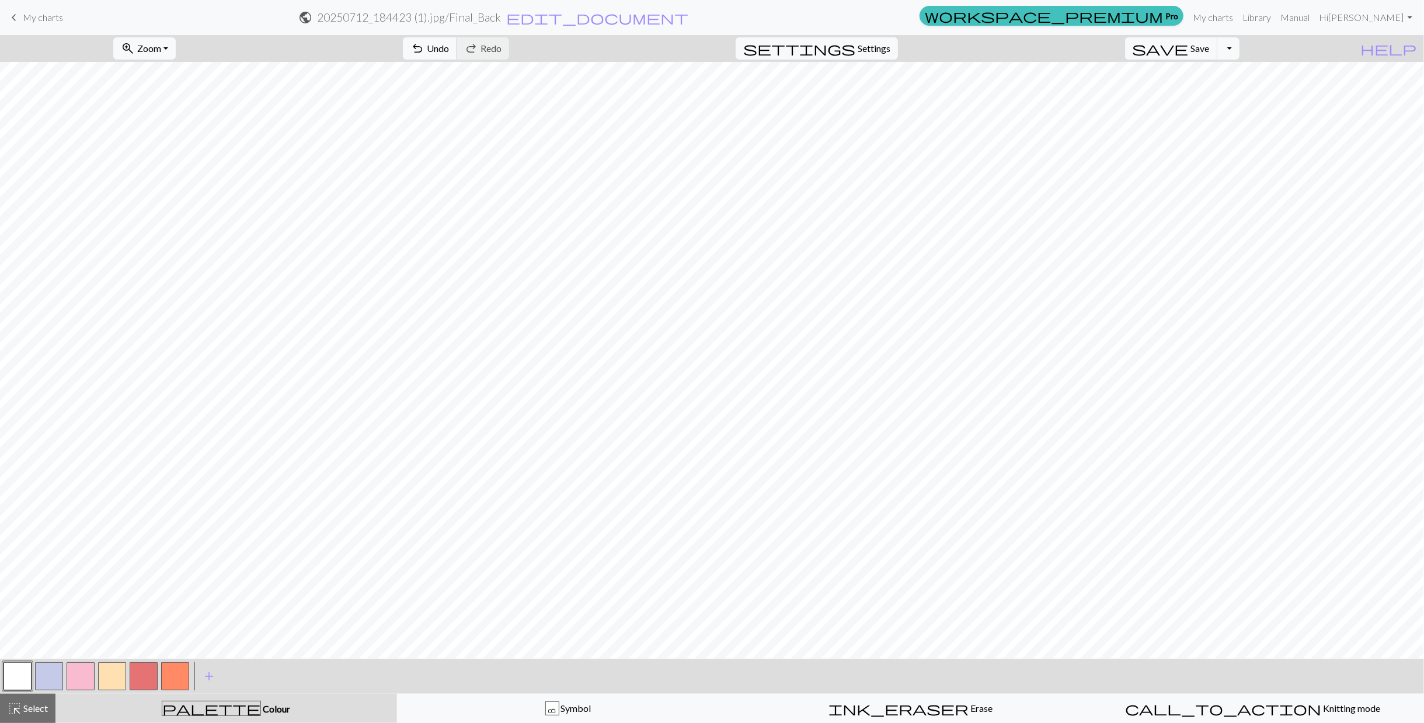
drag, startPoint x: 53, startPoint y: 672, endPoint x: 57, endPoint y: 651, distance: 20.8
click at [53, 672] on button "button" at bounding box center [49, 676] width 28 height 28
click at [35, 675] on button "button" at bounding box center [49, 676] width 28 height 28
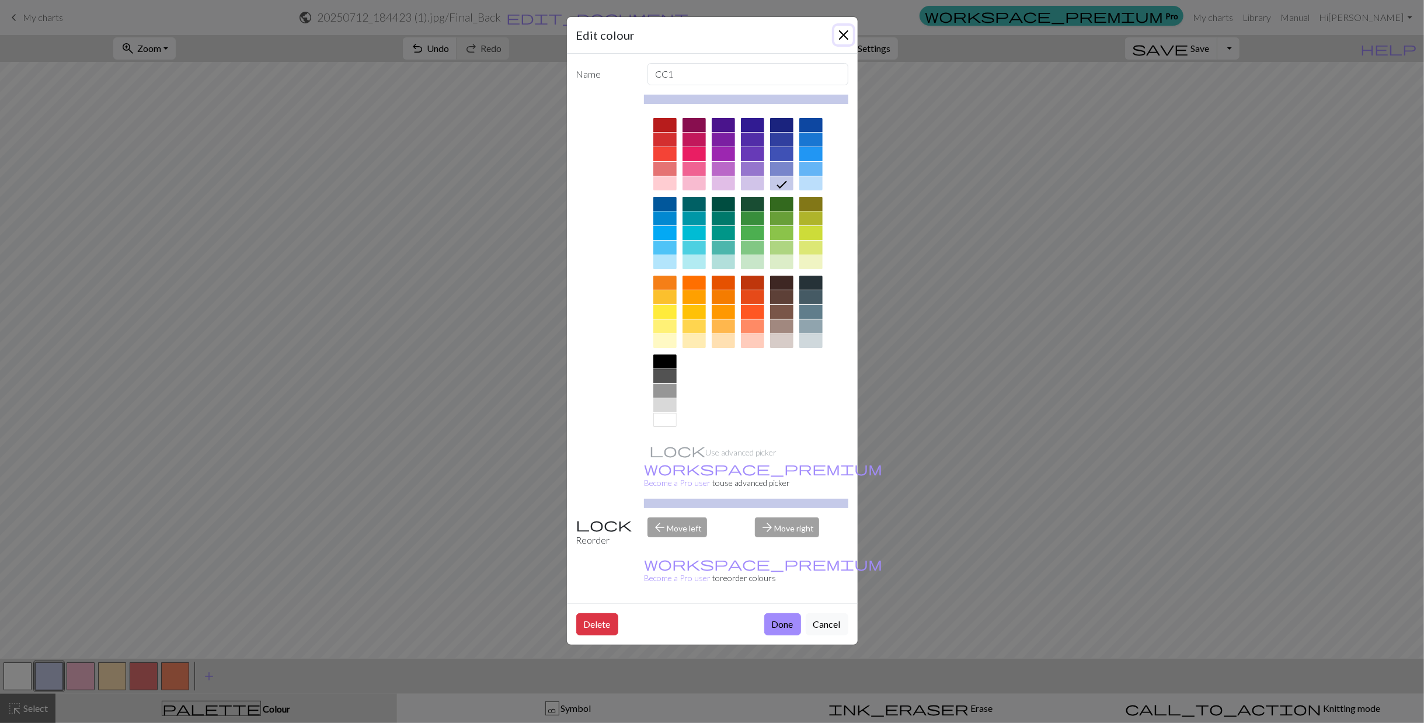
click at [843, 29] on button "Close" at bounding box center [843, 35] width 19 height 19
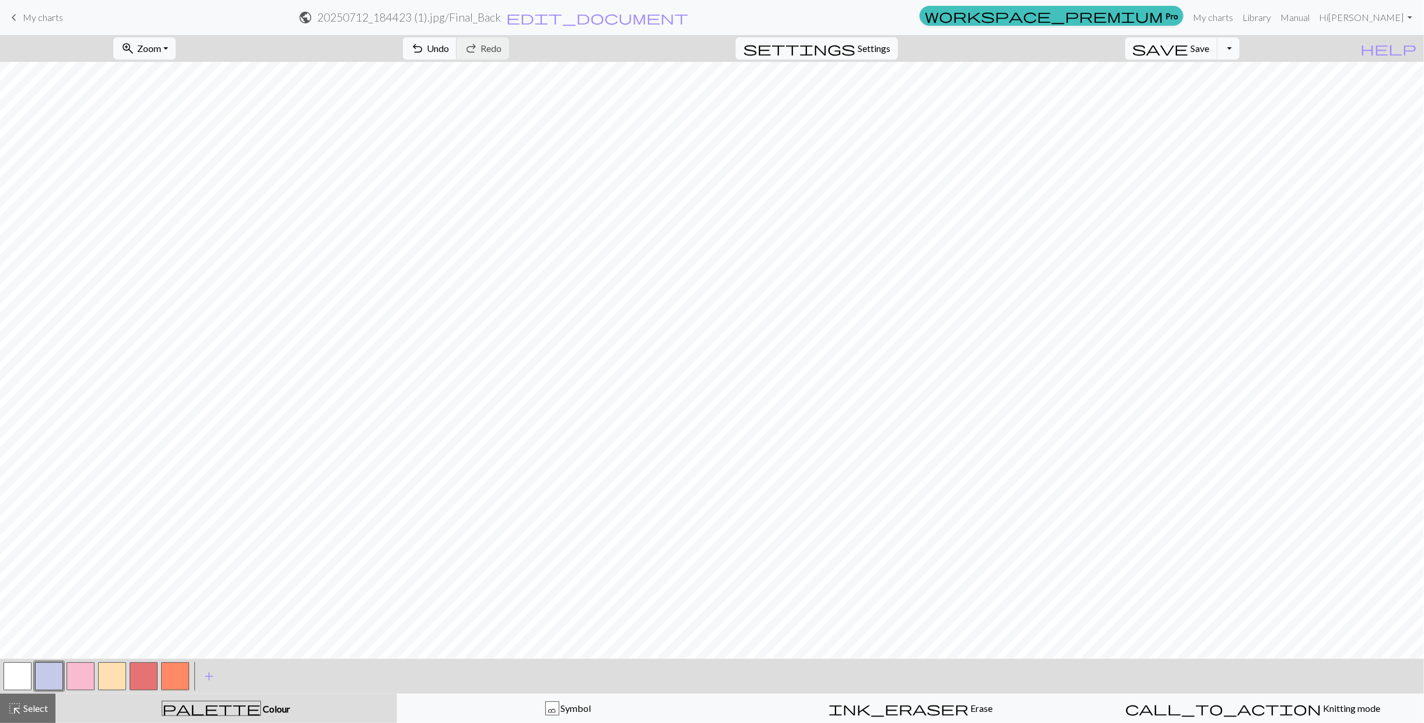
click at [18, 677] on button "button" at bounding box center [18, 676] width 28 height 28
click at [33, 699] on button "highlight_alt Select Select" at bounding box center [27, 707] width 55 height 29
click at [44, 675] on button "button" at bounding box center [49, 676] width 28 height 28
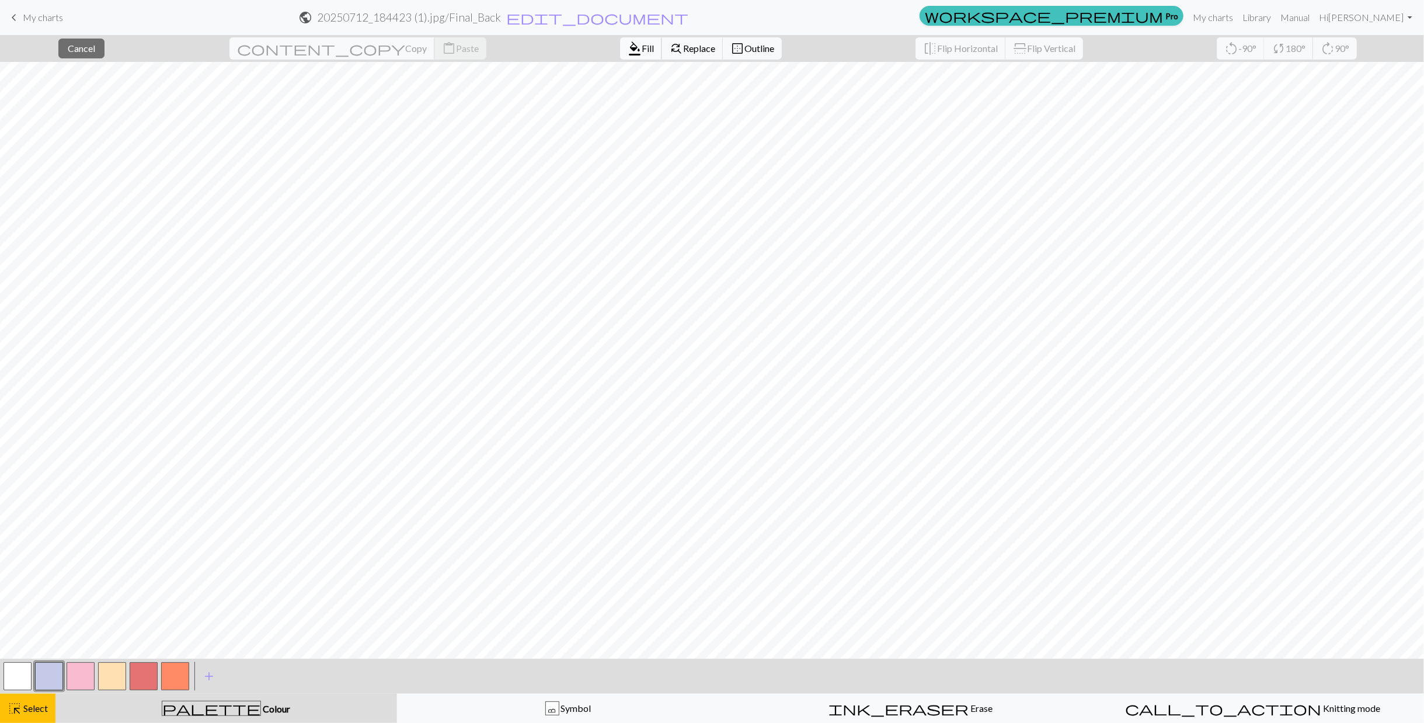
click at [620, 57] on button "format_color_fill Fill" at bounding box center [641, 48] width 42 height 22
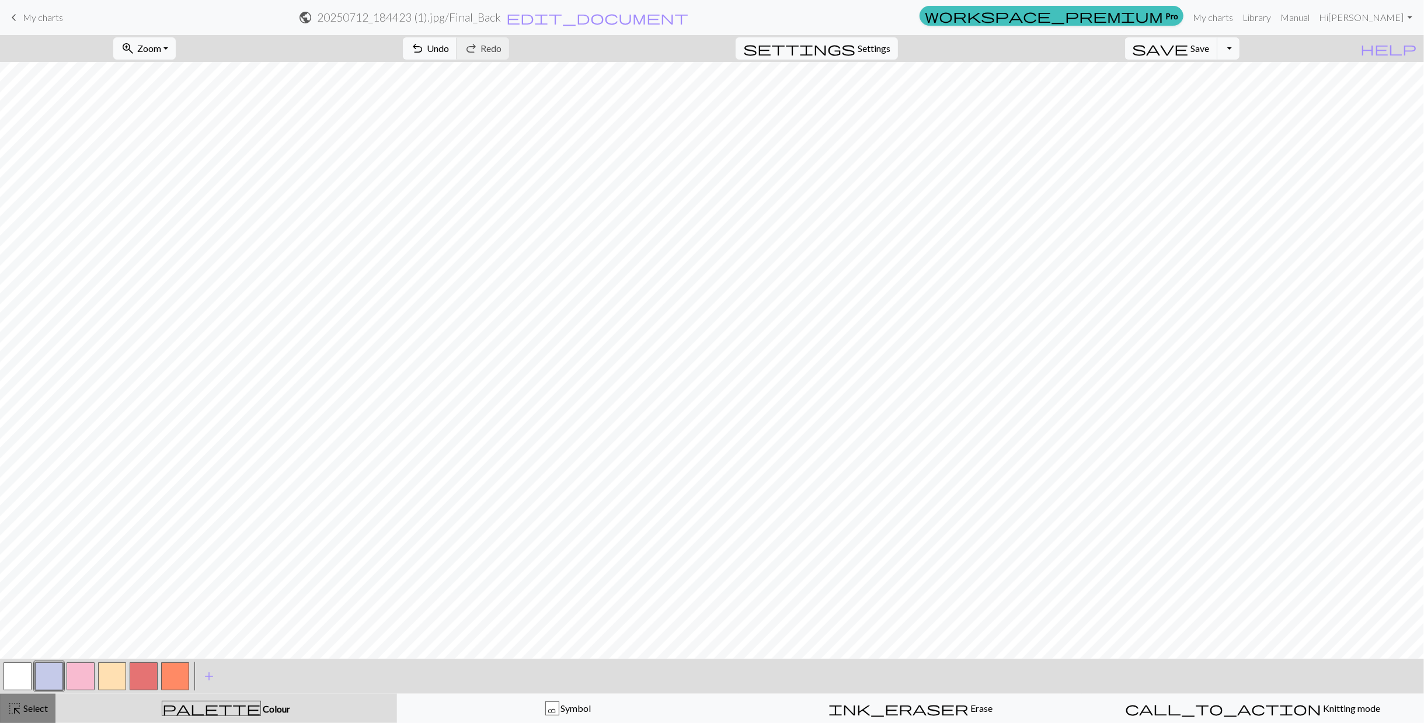
click at [41, 702] on span "Select" at bounding box center [35, 707] width 26 height 11
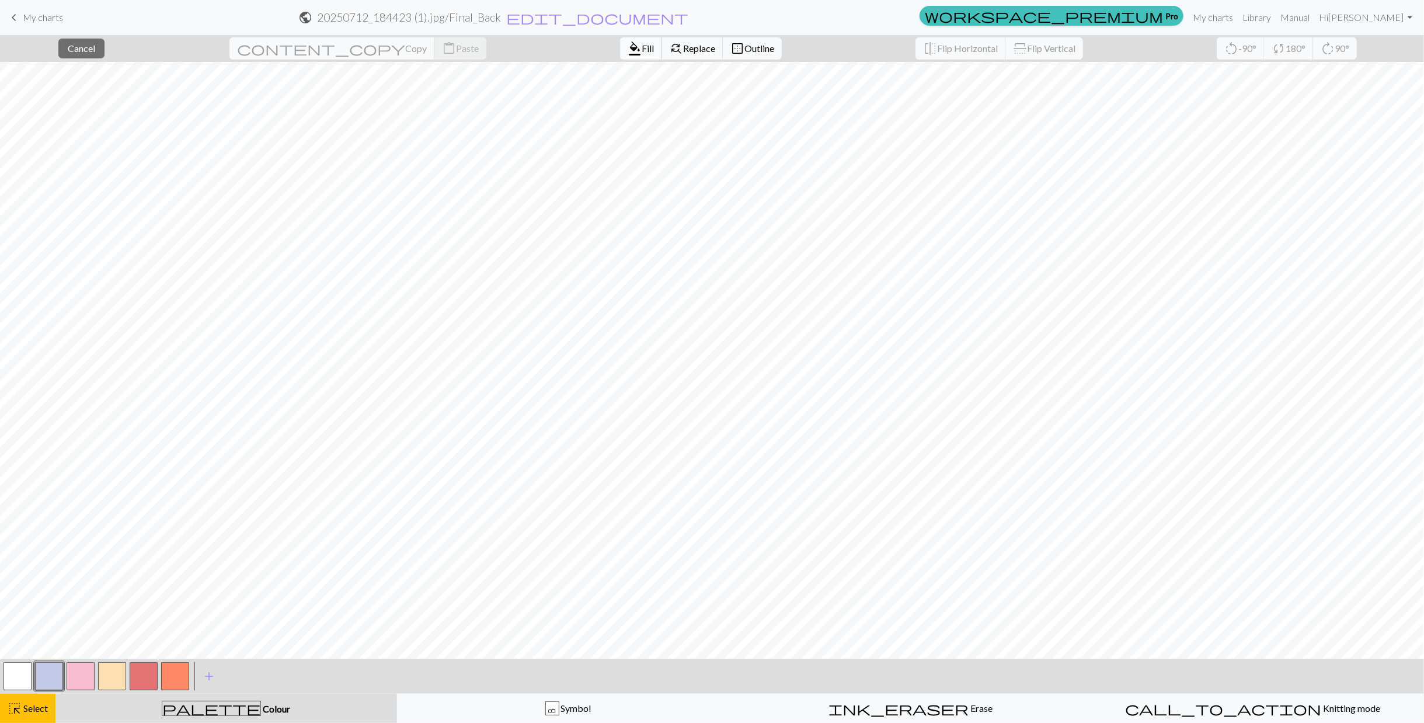
click at [642, 43] on span "Fill" at bounding box center [648, 48] width 12 height 11
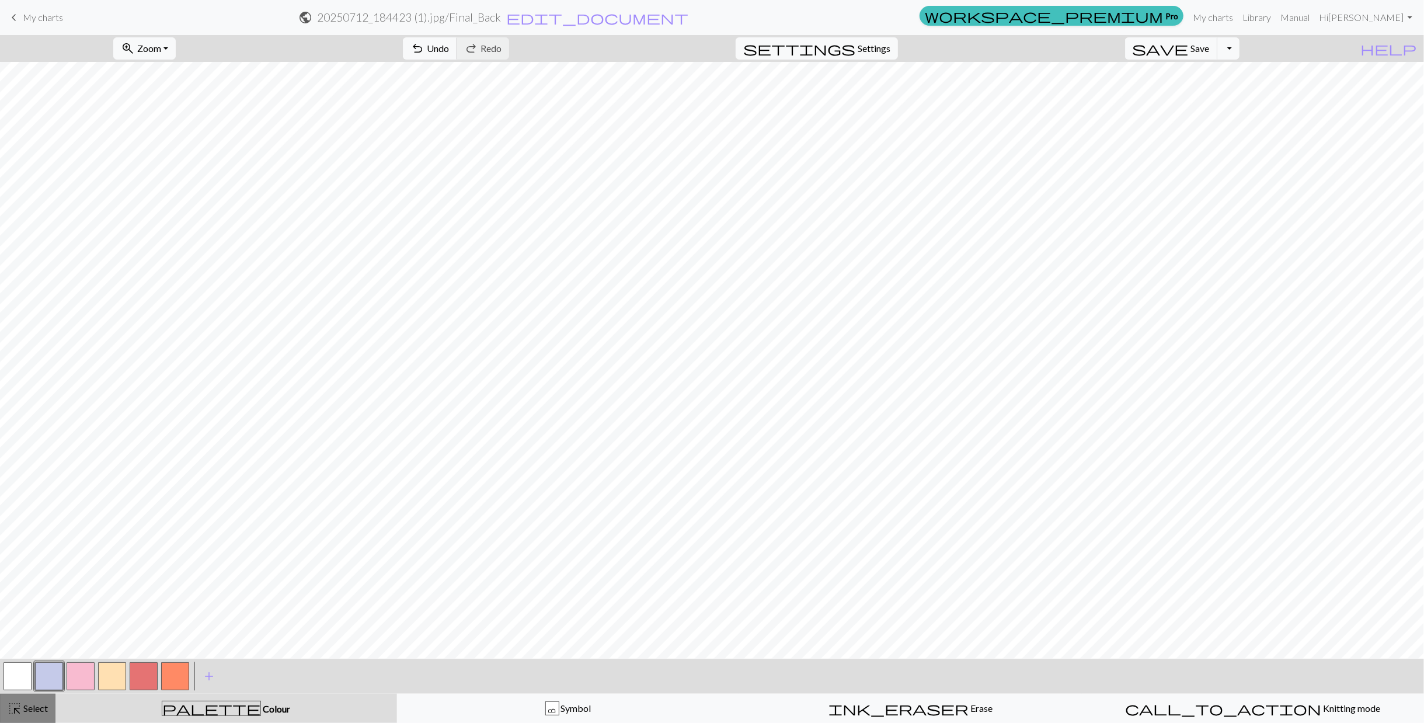
click at [40, 703] on span "Select" at bounding box center [35, 707] width 26 height 11
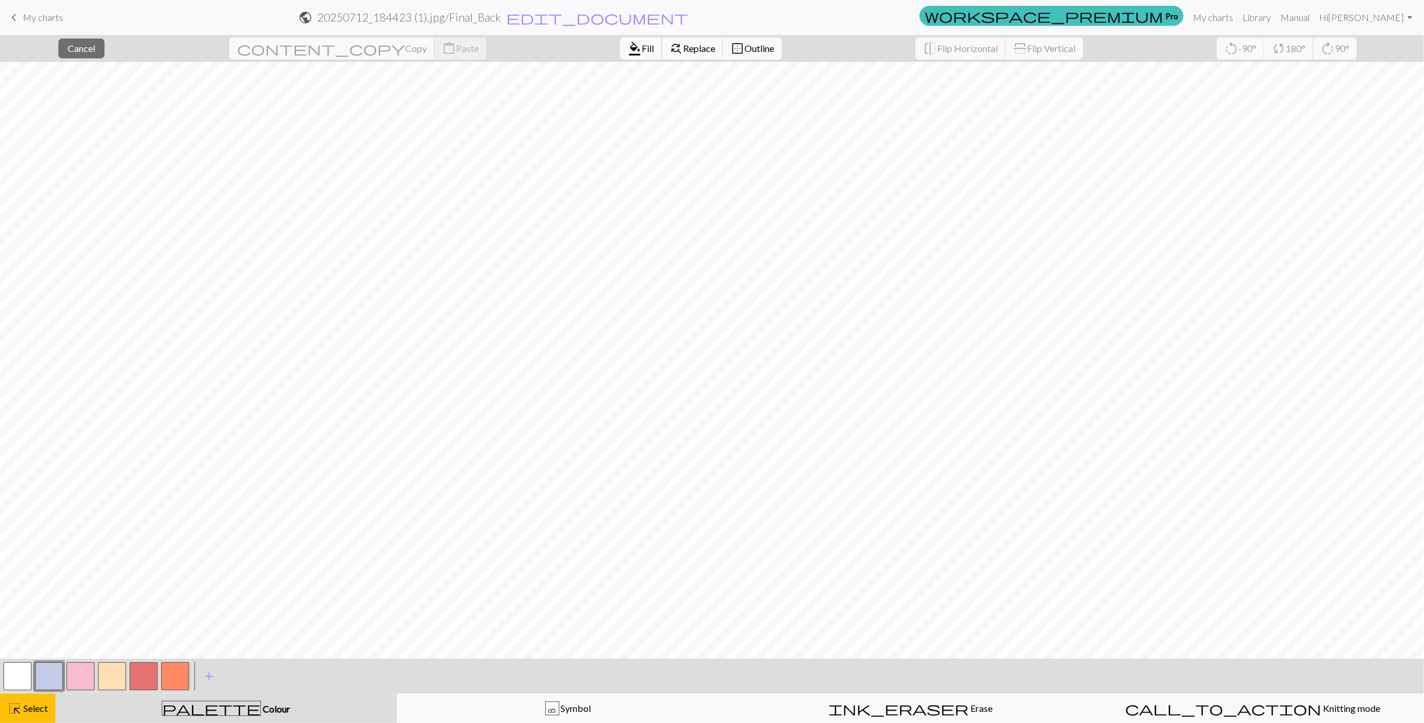
click at [642, 46] on span "Fill" at bounding box center [648, 48] width 12 height 11
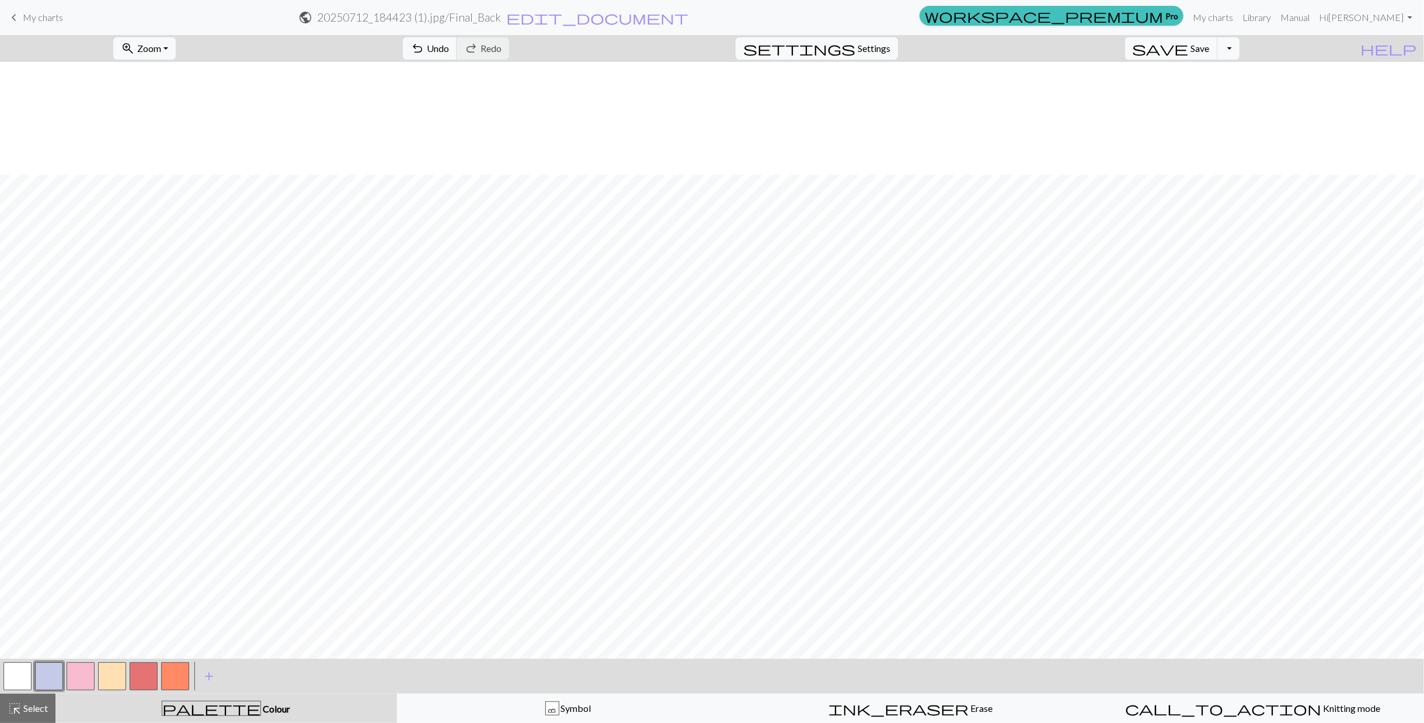
scroll to position [329, 0]
click at [1210, 50] on span "Save" at bounding box center [1200, 48] width 19 height 11
click at [953, 53] on div "zoom_in Zoom Zoom Fit all Fit width Fit height 50% 100% 150% 200% undo Undo Und…" at bounding box center [676, 48] width 1353 height 27
click at [1239, 51] on button "Toggle Dropdown" at bounding box center [1228, 48] width 22 height 22
click at [1211, 92] on button "save_alt Download" at bounding box center [1142, 92] width 193 height 19
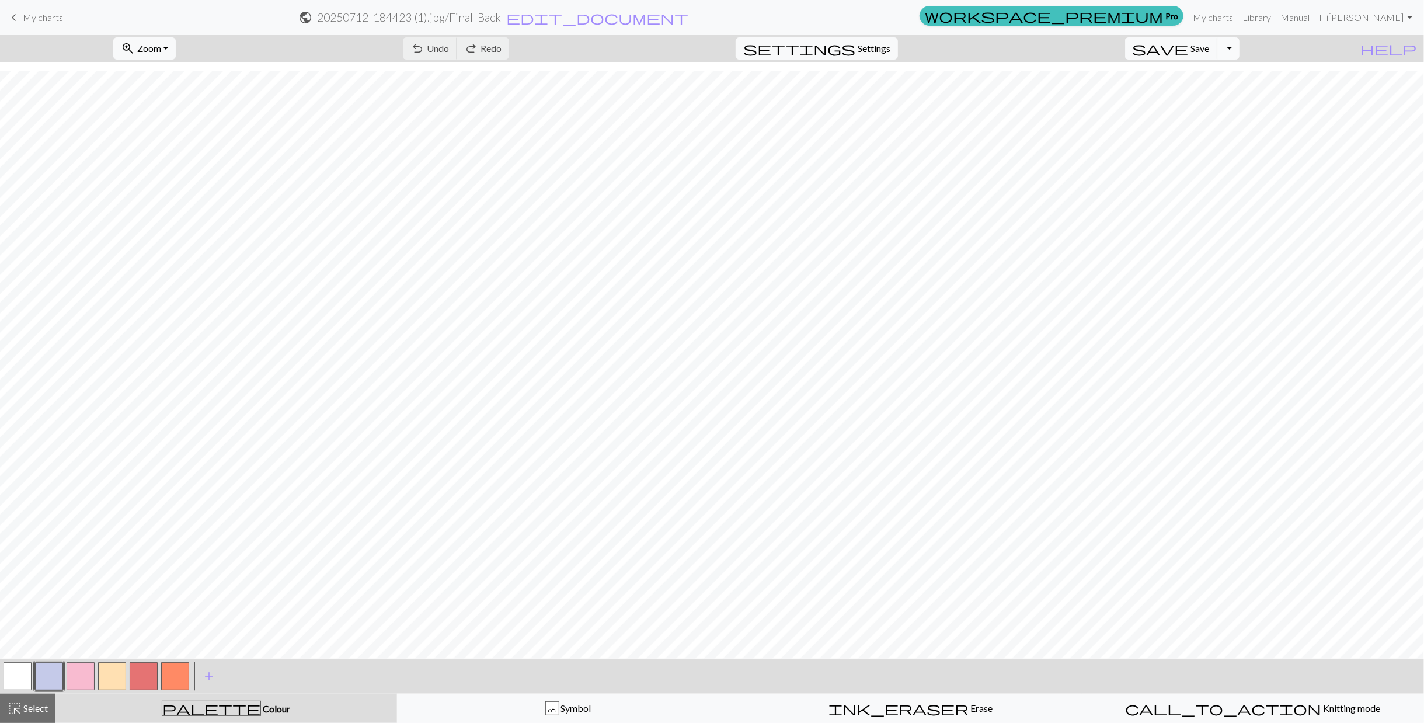
click at [1239, 46] on button "Toggle Dropdown" at bounding box center [1228, 48] width 22 height 22
click at [1210, 88] on button "save_alt Download" at bounding box center [1142, 92] width 193 height 19
click at [675, 33] on button "Download" at bounding box center [684, 38] width 57 height 22
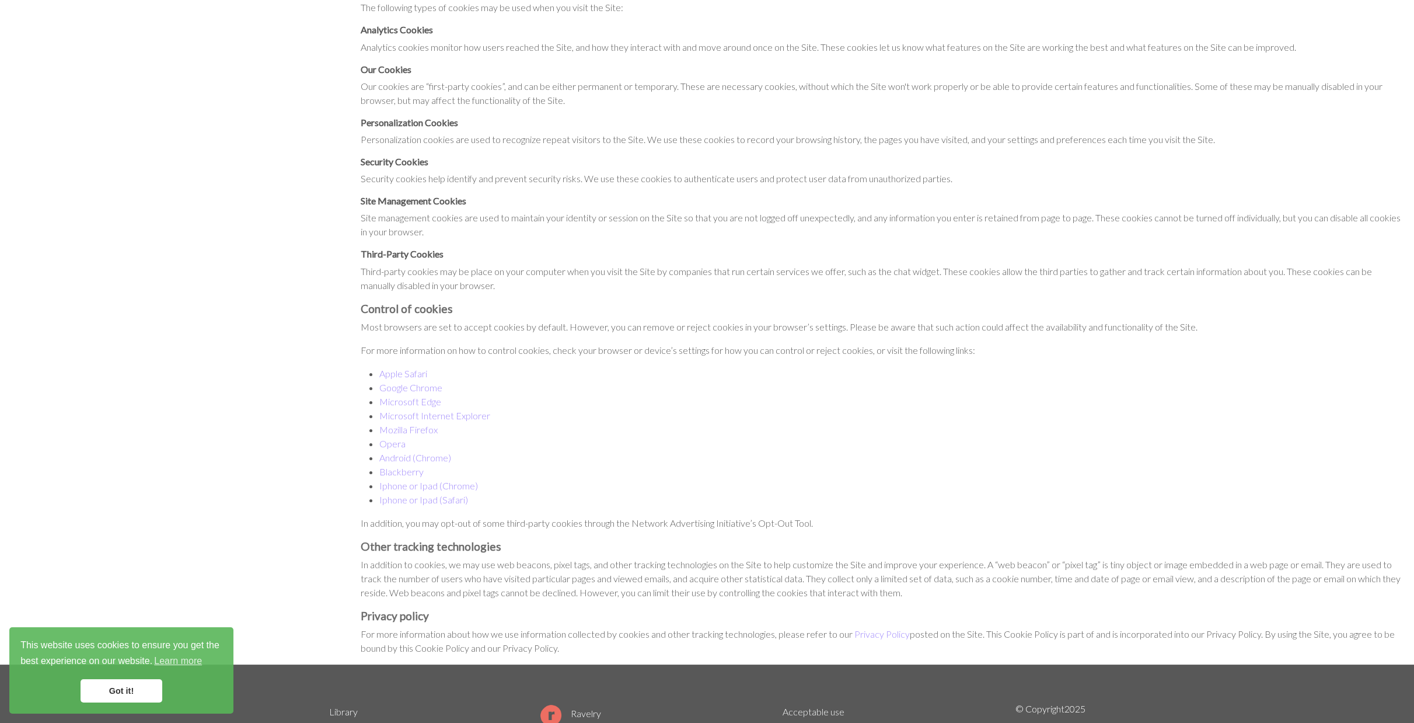
scroll to position [86, 0]
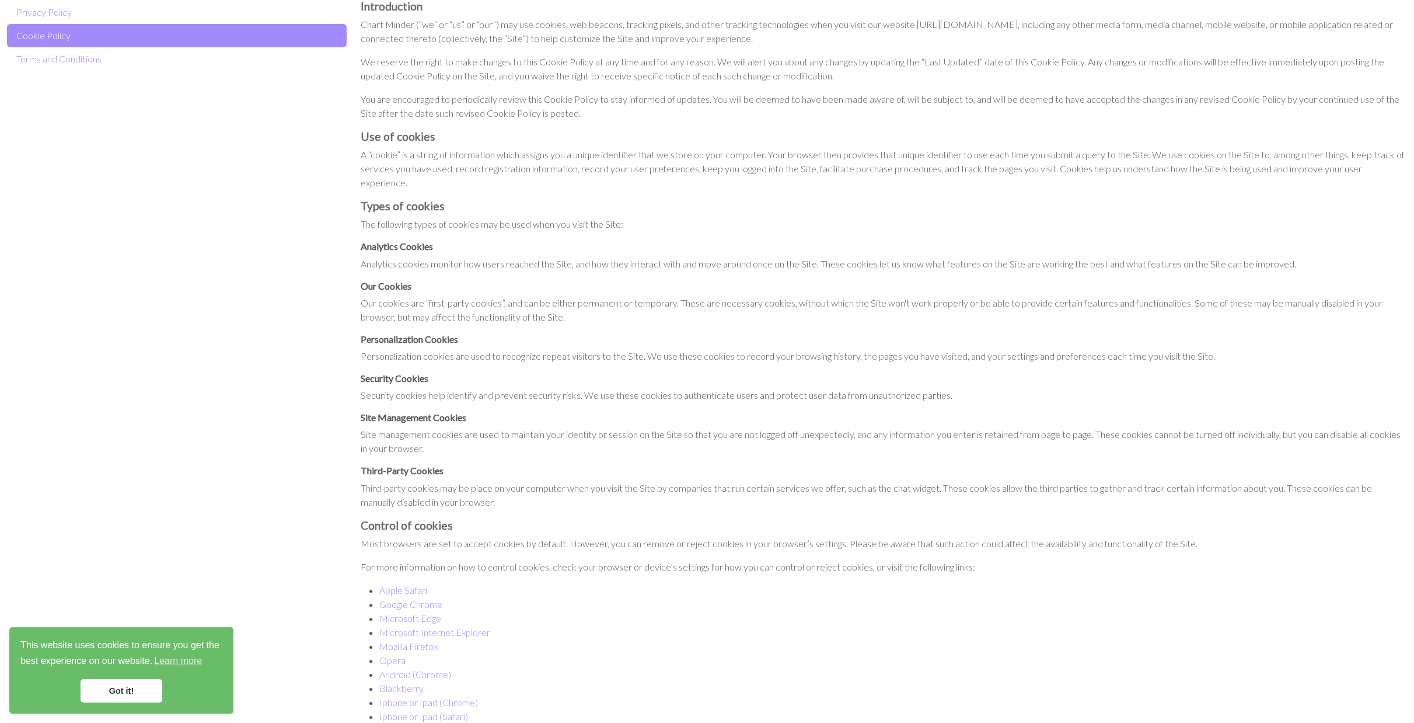
click at [133, 691] on link "Got it!" at bounding box center [122, 690] width 82 height 23
